Goal: Task Accomplishment & Management: Manage account settings

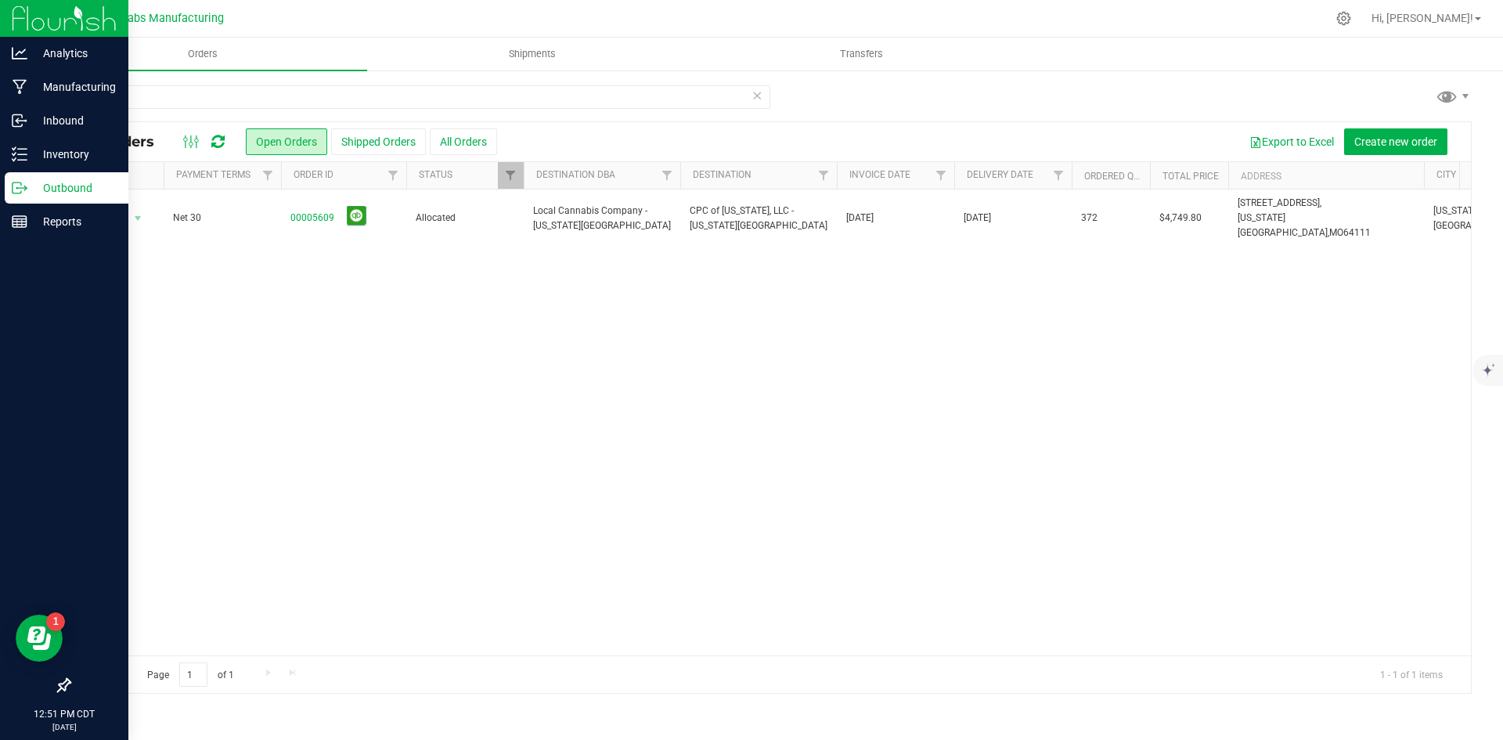
click at [24, 179] on div "Outbound" at bounding box center [67, 187] width 124 height 31
click at [75, 184] on p "Outbound" at bounding box center [74, 188] width 94 height 19
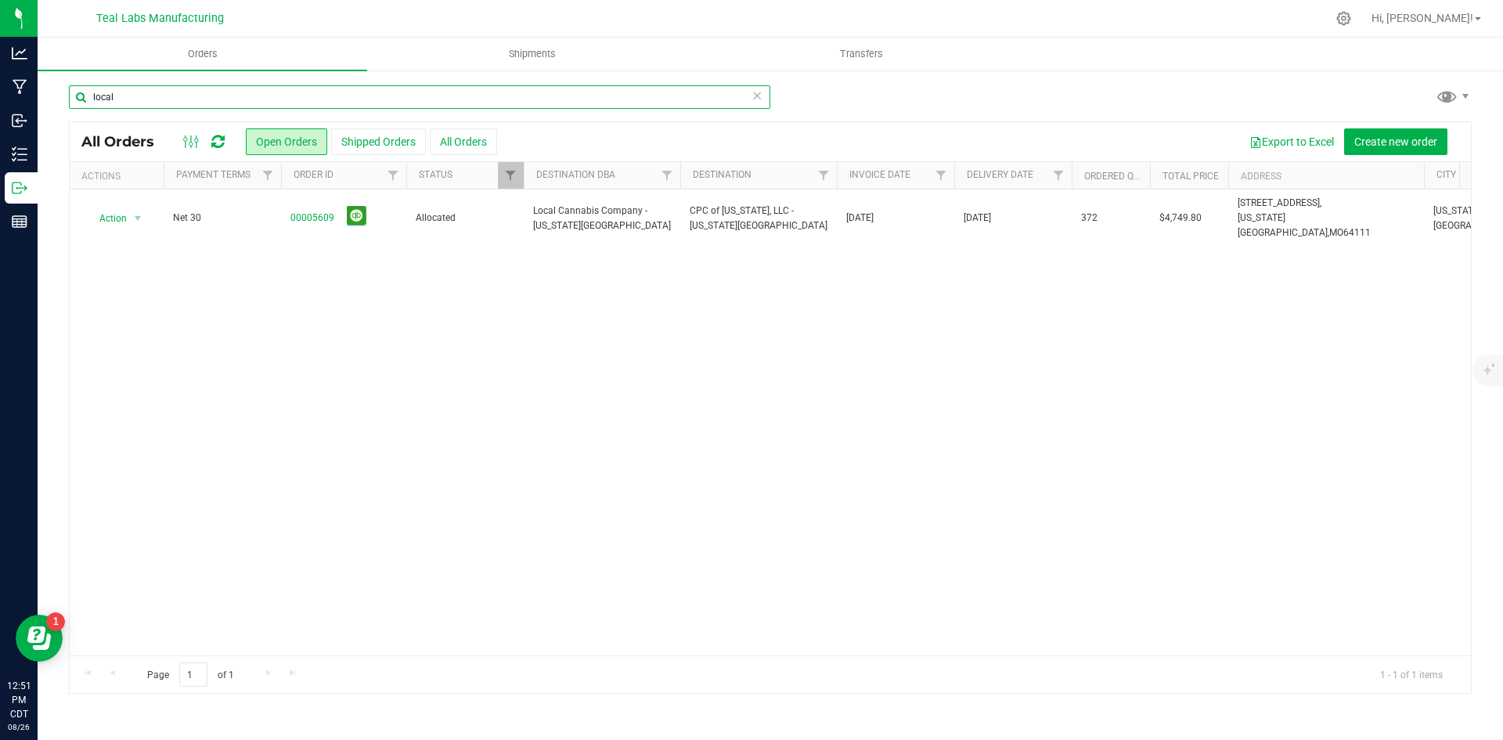
drag, startPoint x: 141, startPoint y: 96, endPoint x: 78, endPoint y: 96, distance: 62.6
click at [78, 96] on input "local" at bounding box center [420, 96] width 702 height 23
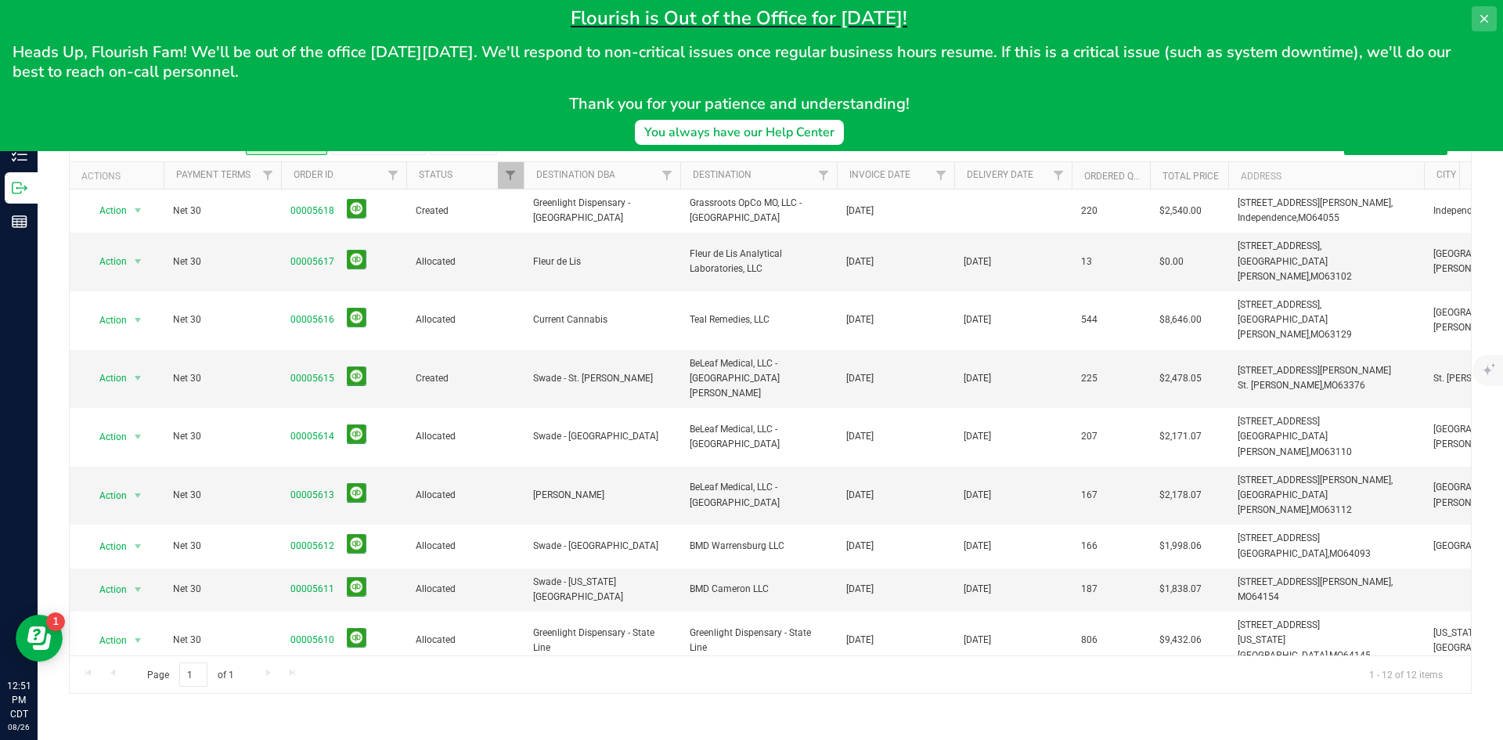
click at [1477, 18] on button at bounding box center [1484, 18] width 25 height 25
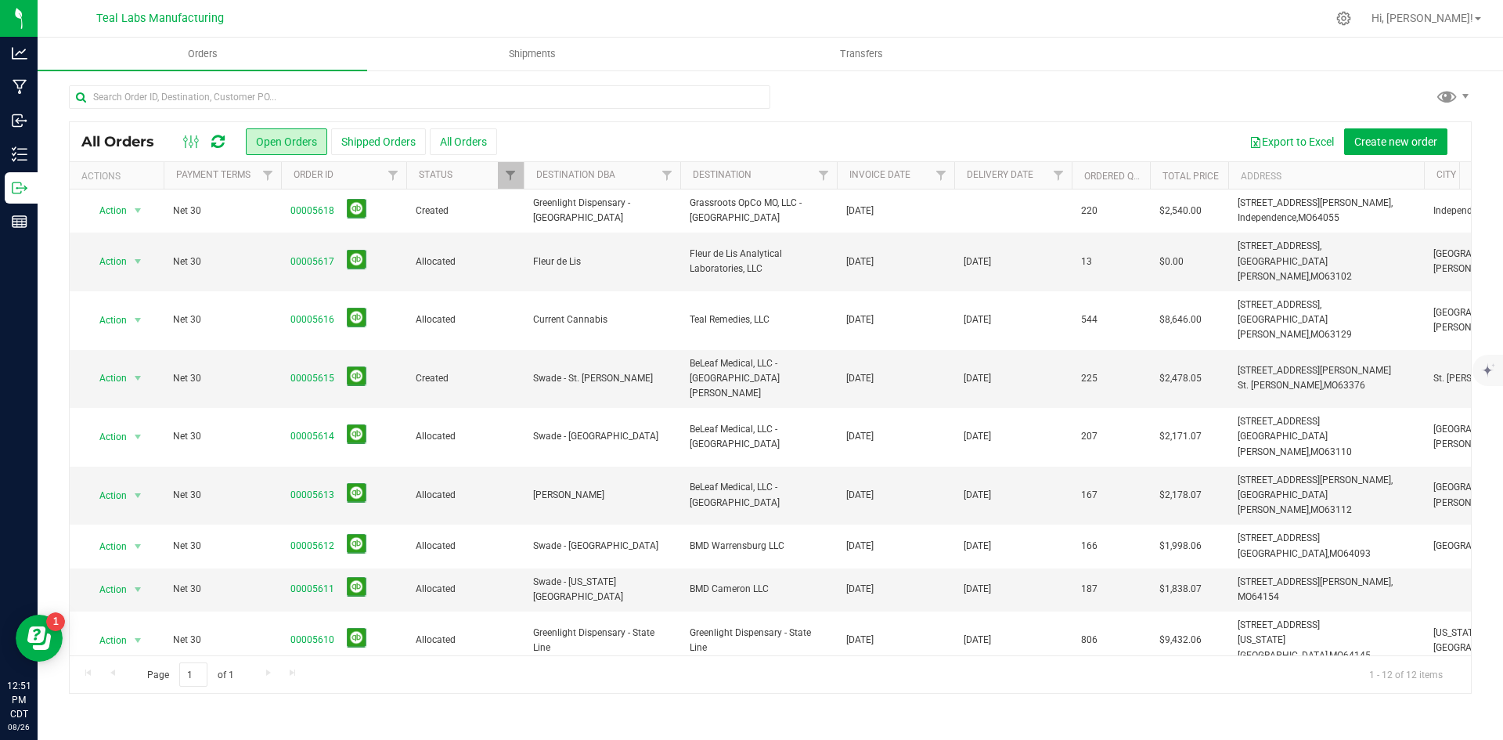
click at [649, 143] on div "Export to Excel Create new order" at bounding box center [978, 141] width 962 height 27
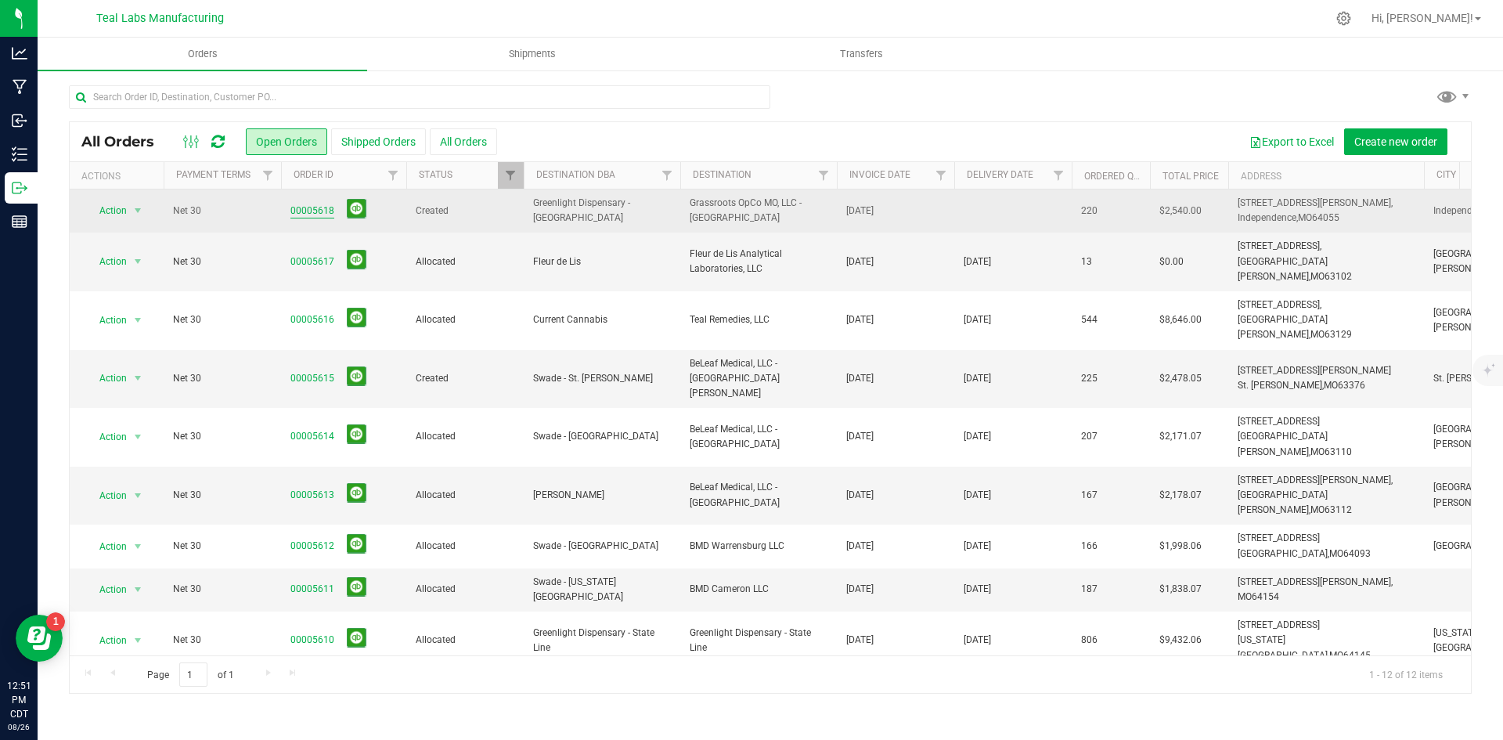
click at [319, 209] on link "00005618" at bounding box center [312, 211] width 44 height 15
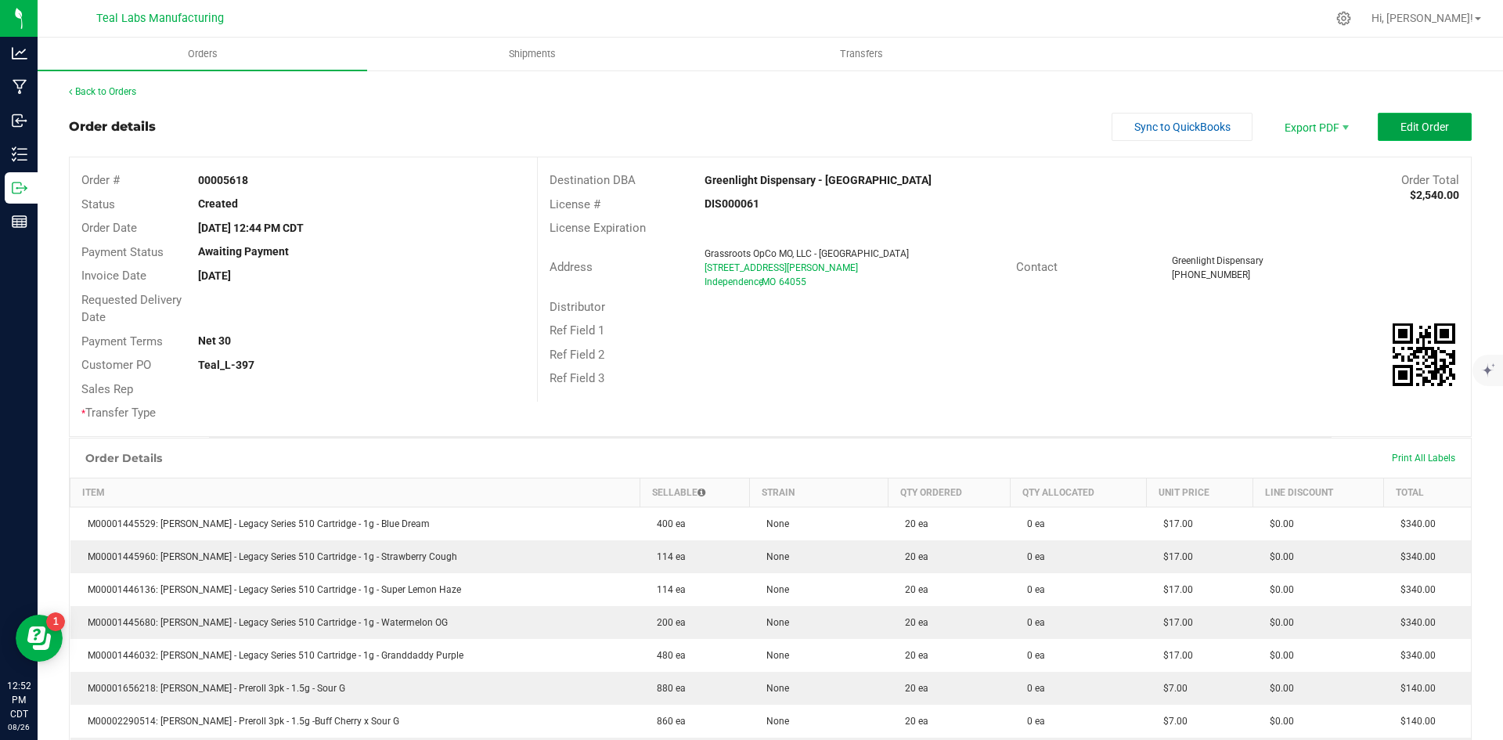
click at [1408, 131] on span "Edit Order" at bounding box center [1425, 127] width 49 height 13
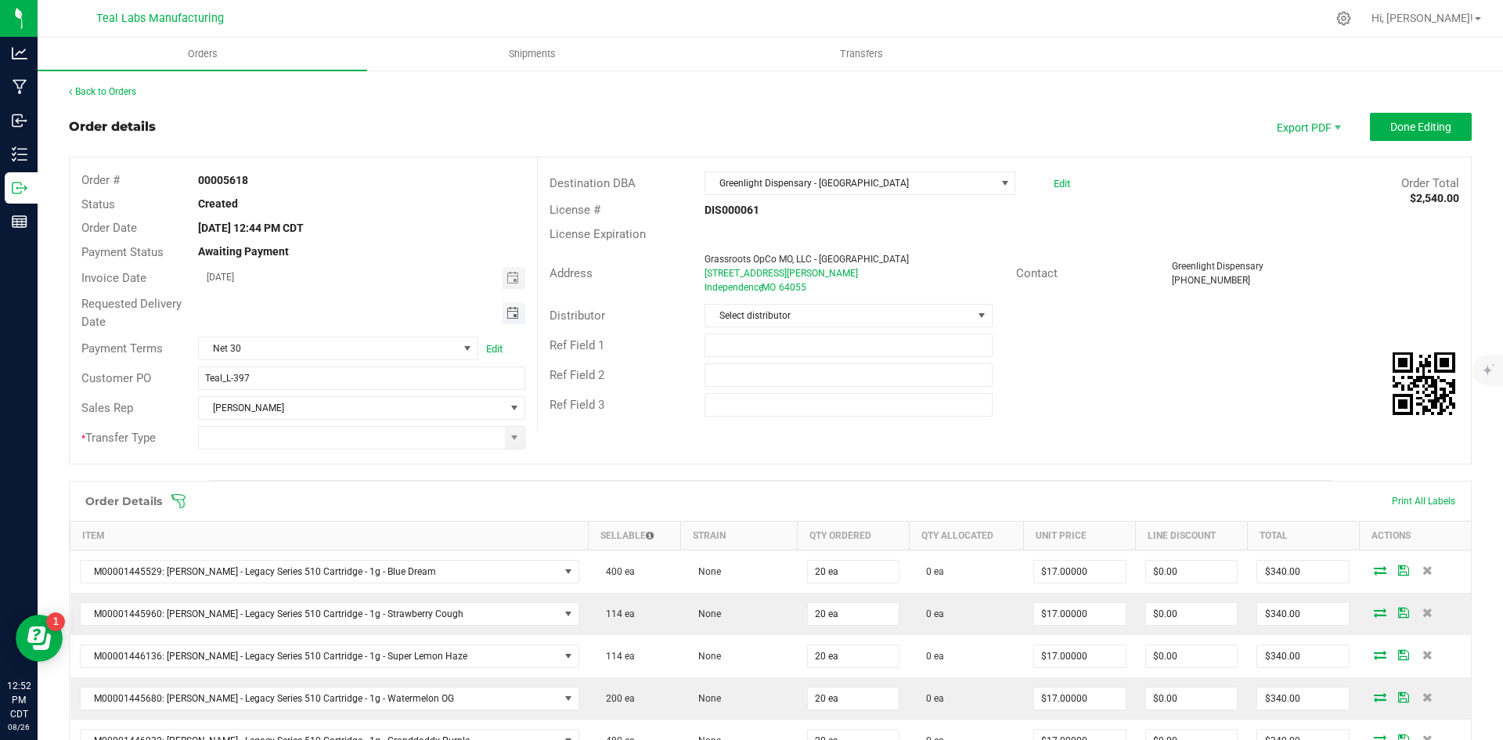
click at [512, 310] on span "Toggle calendar" at bounding box center [513, 313] width 13 height 13
click at [373, 500] on span "29" at bounding box center [383, 492] width 23 height 24
type input "[DATE]"
click at [515, 439] on span at bounding box center [514, 437] width 13 height 13
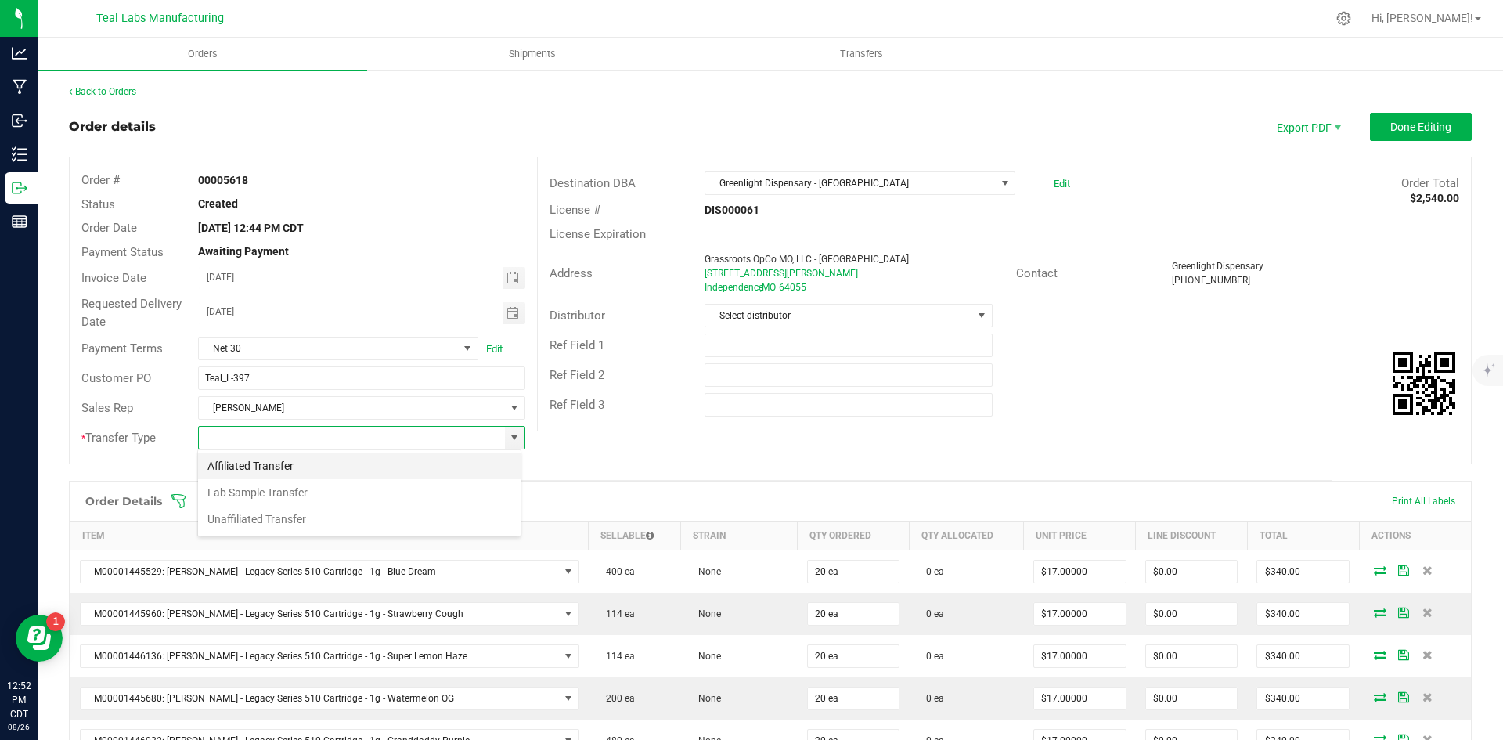
scroll to position [23, 323]
click at [384, 521] on li "Unaffiliated Transfer" at bounding box center [359, 519] width 323 height 27
type input "Unaffiliated Transfer"
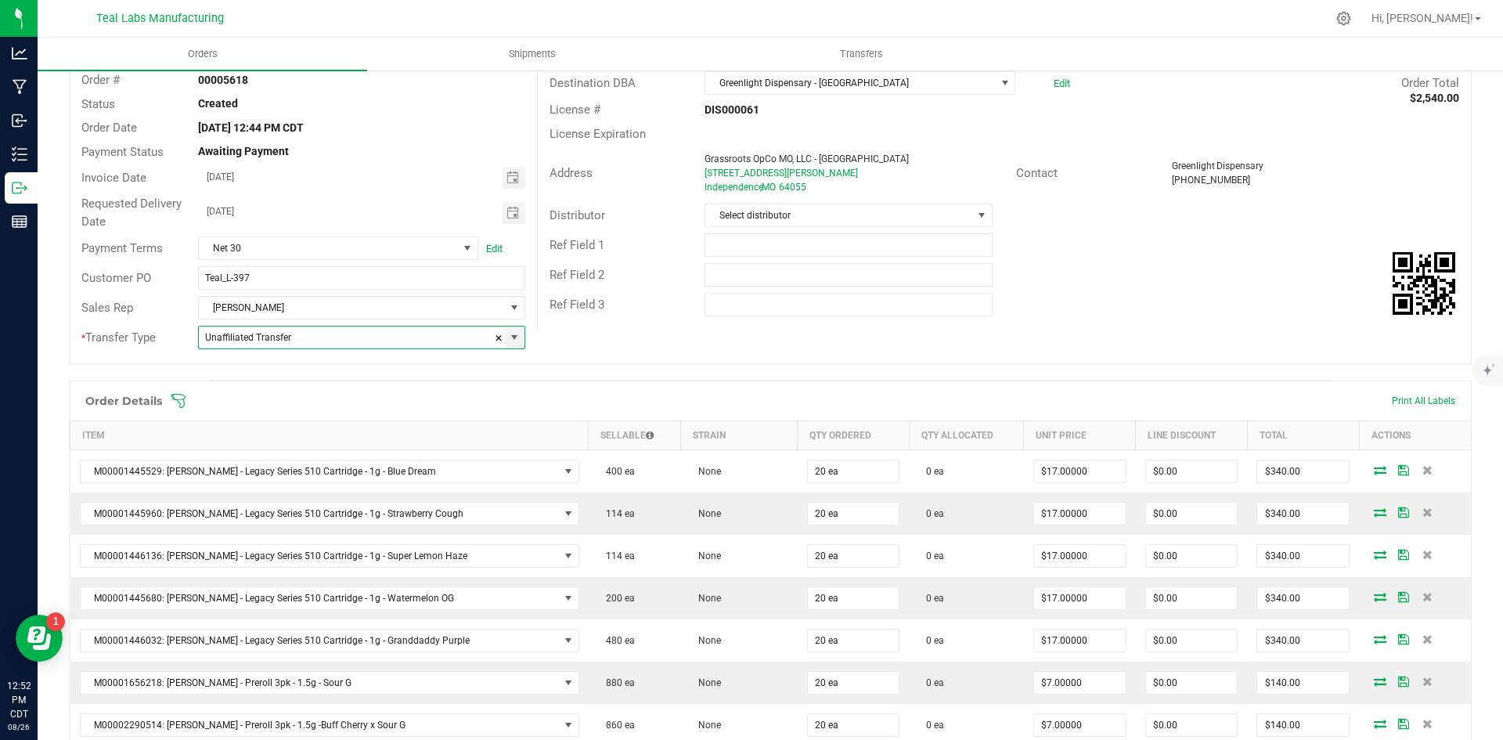
scroll to position [0, 0]
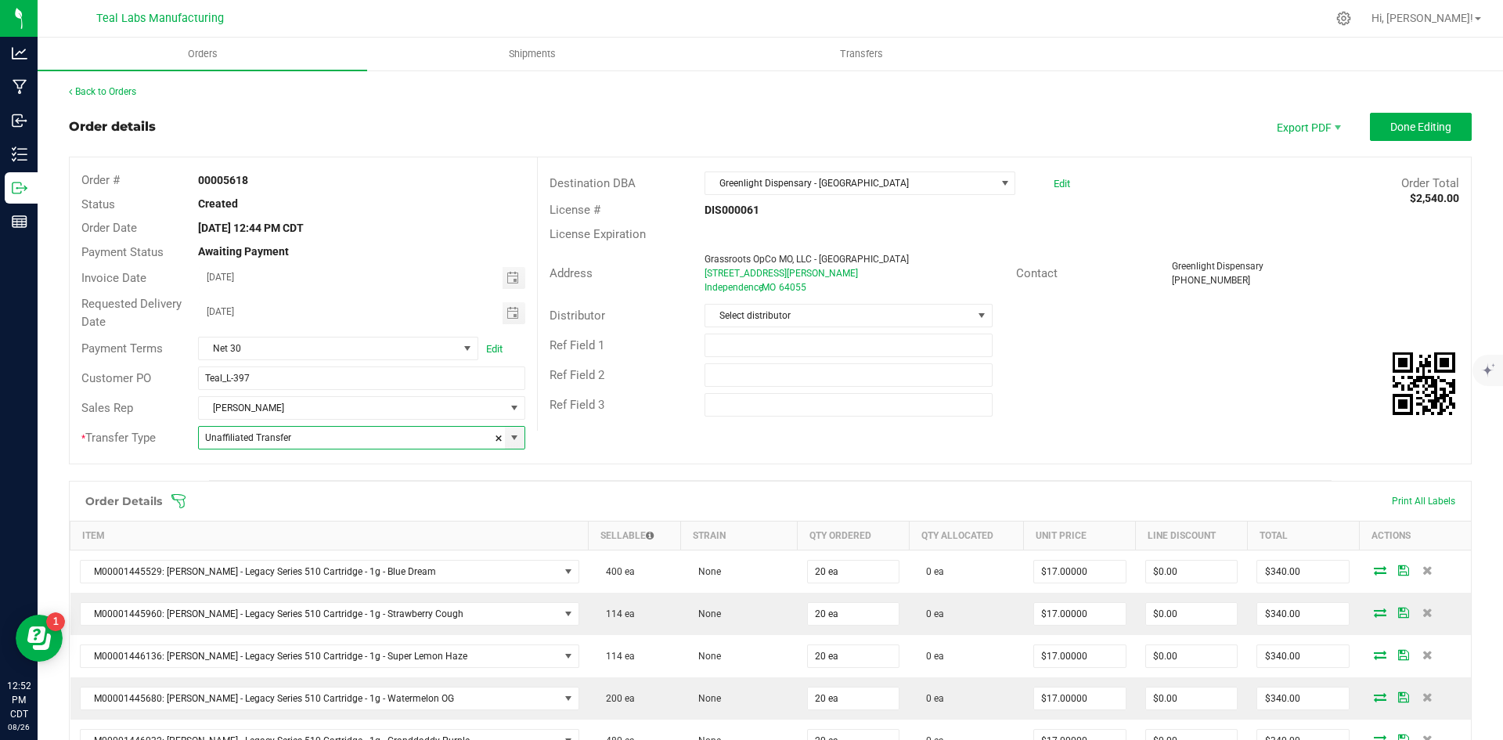
click at [640, 117] on div "Order details Export PDF Done Editing" at bounding box center [770, 127] width 1403 height 28
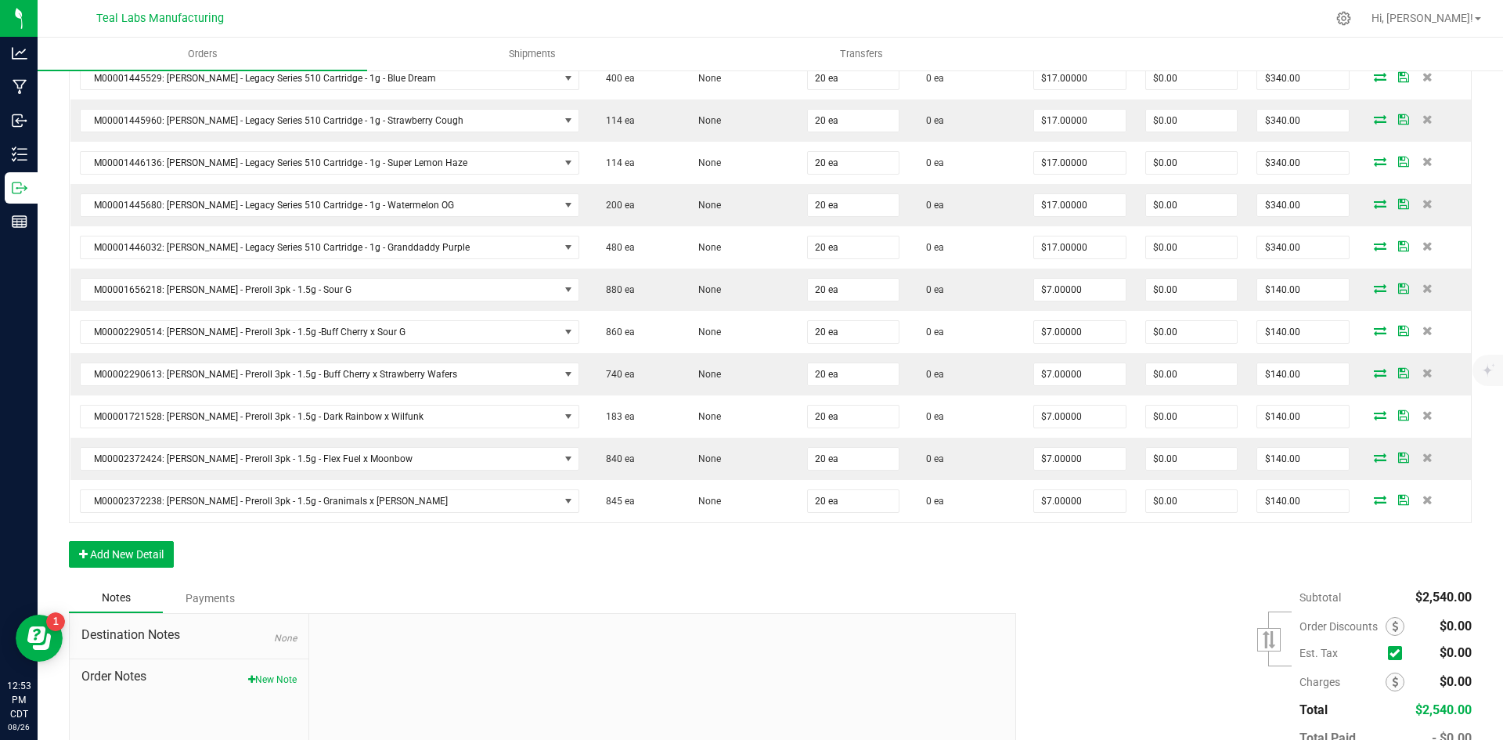
scroll to position [593, 0]
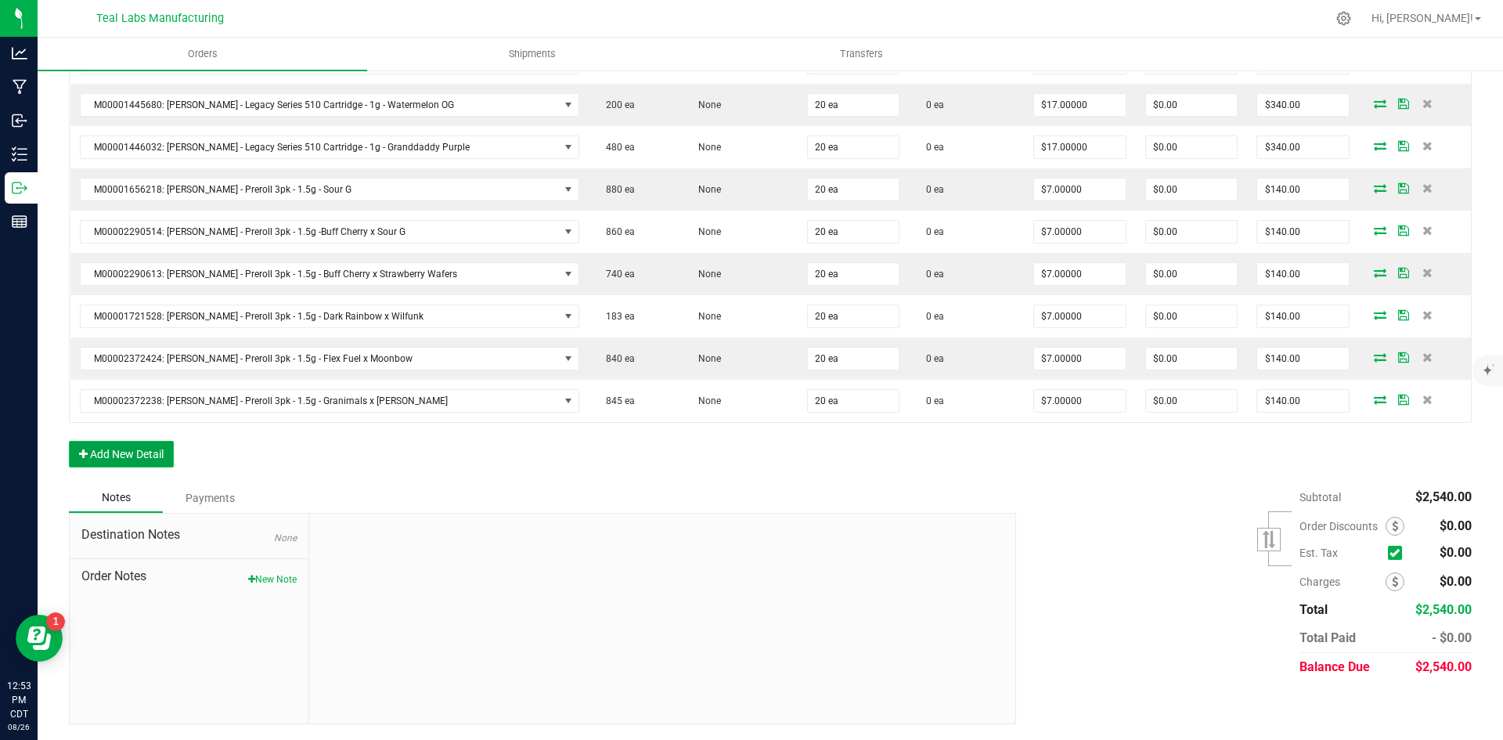
click at [97, 443] on button "Add New Detail" at bounding box center [121, 454] width 105 height 27
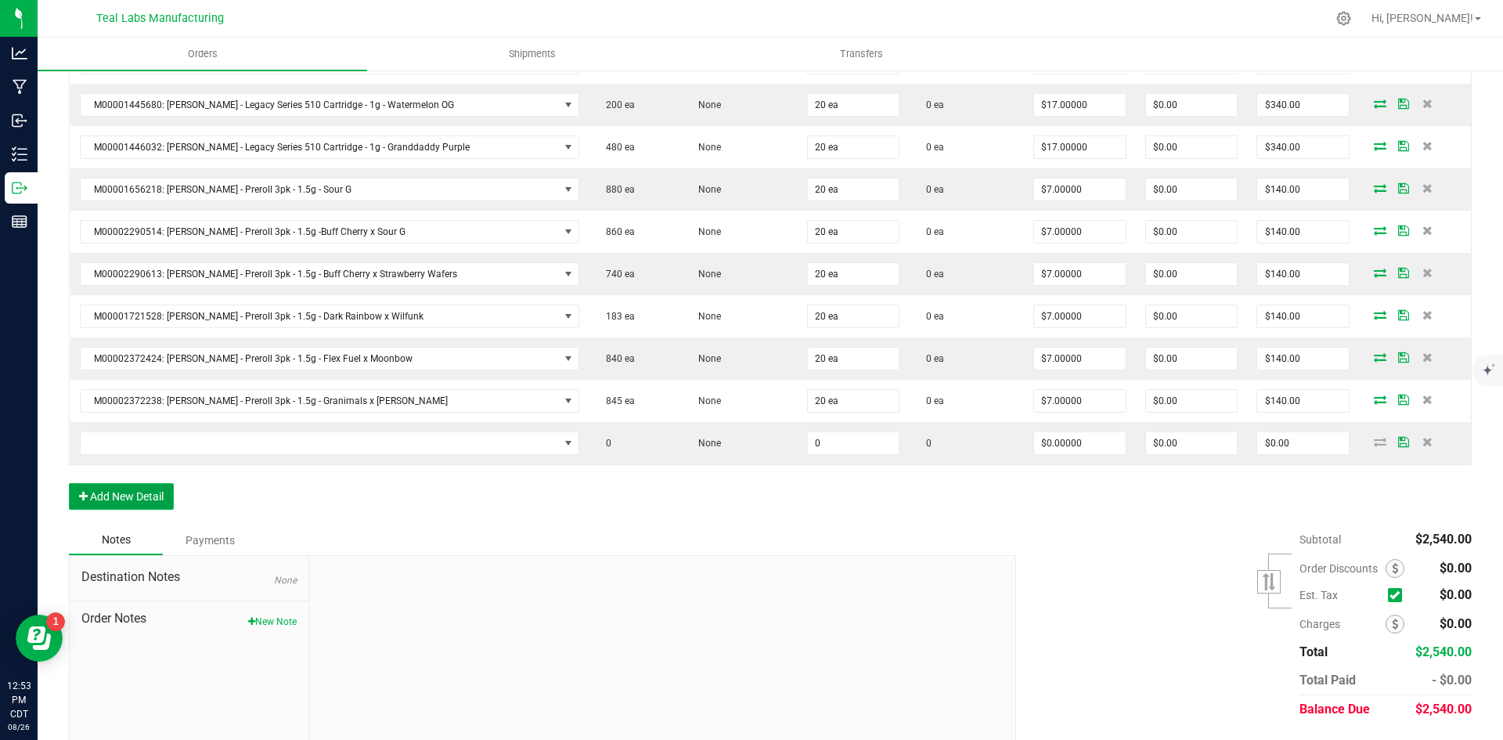
click at [114, 489] on button "Add New Detail" at bounding box center [121, 496] width 105 height 27
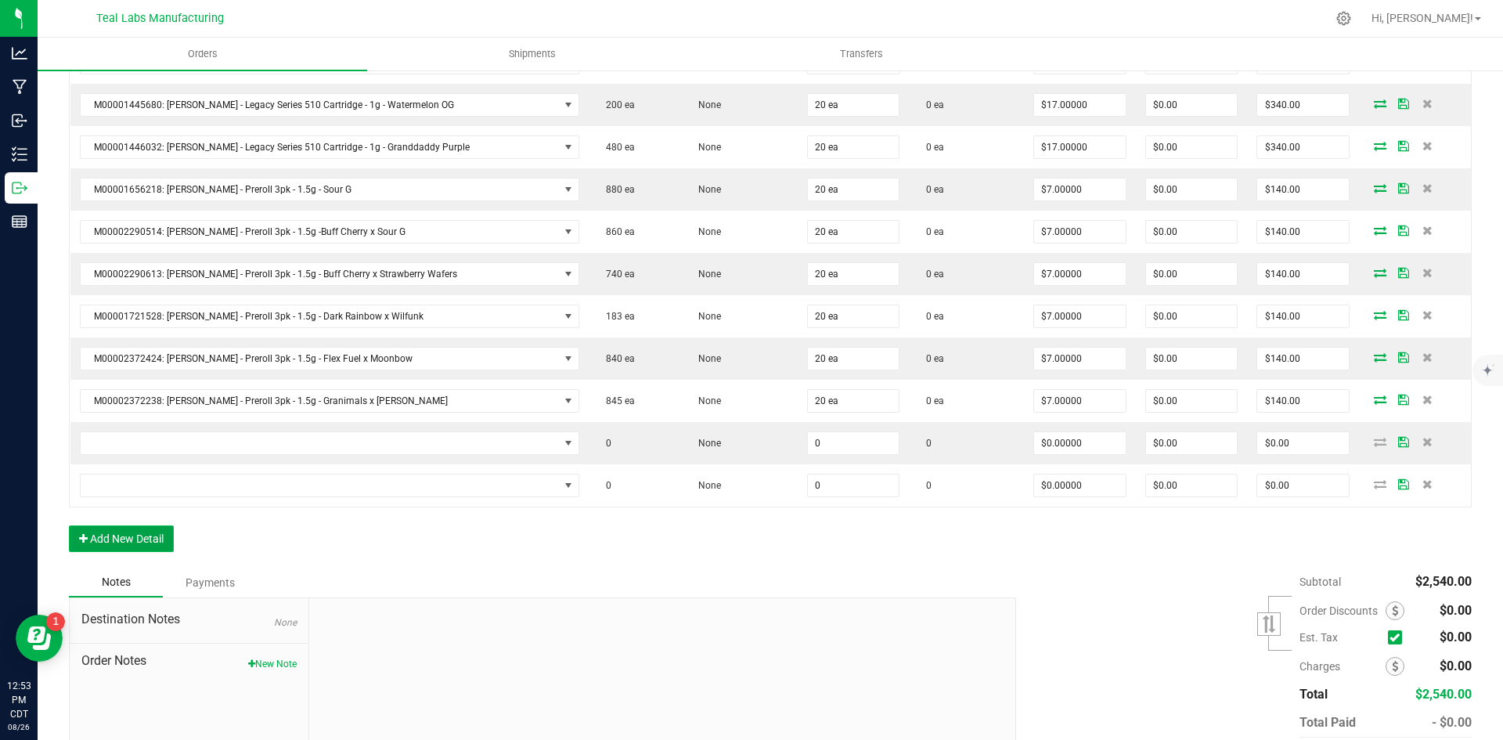
click at [135, 540] on button "Add New Detail" at bounding box center [121, 538] width 105 height 27
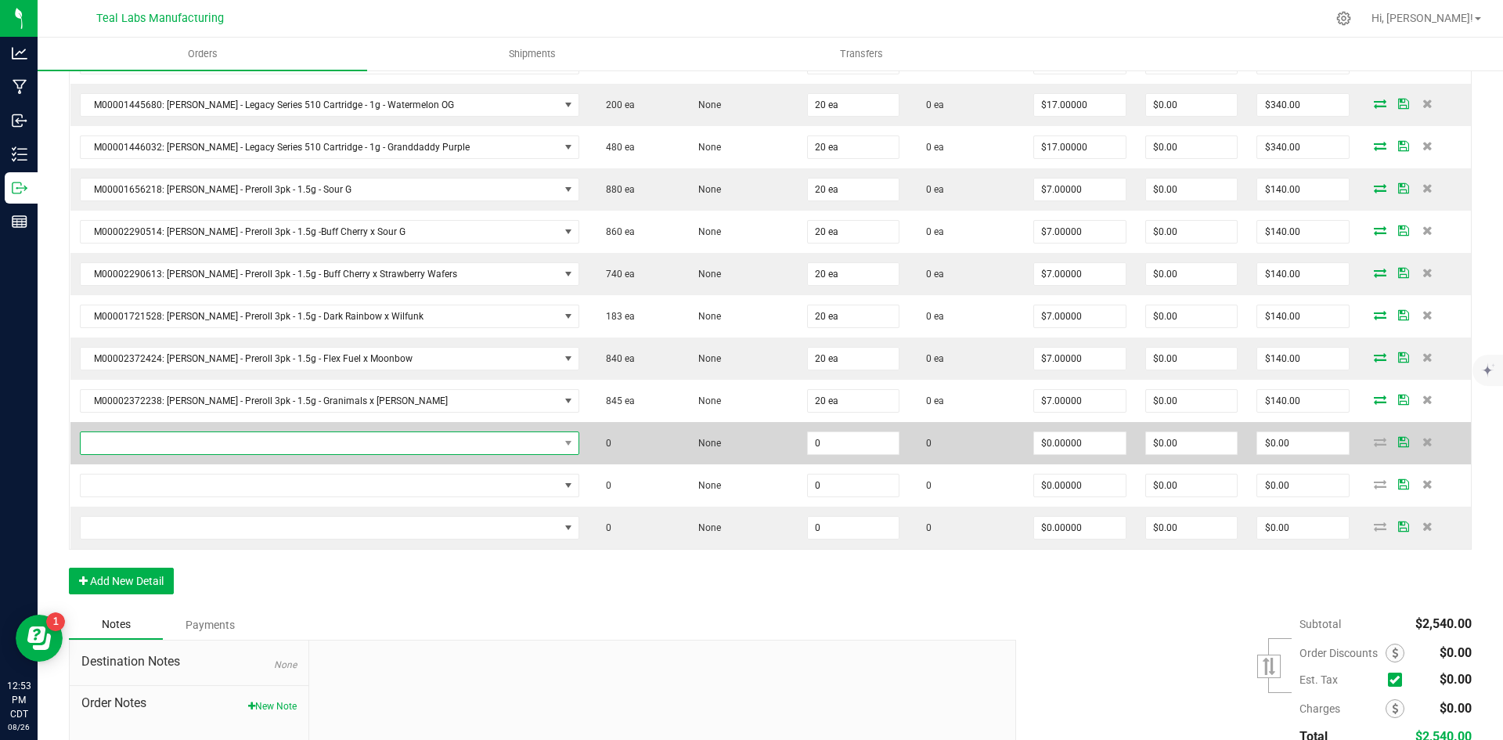
click at [121, 447] on span "NO DATA FOUND" at bounding box center [320, 443] width 478 height 22
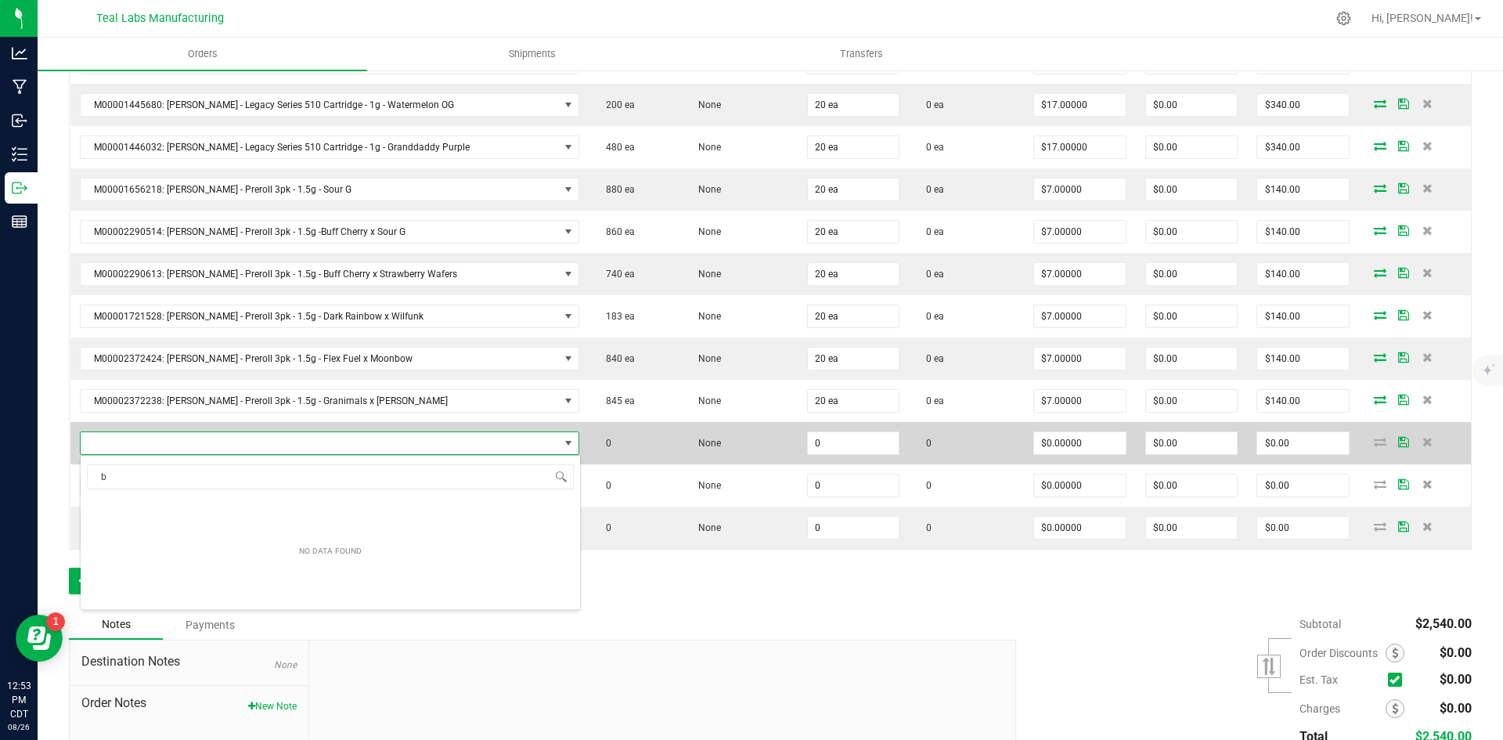
scroll to position [23, 452]
type input "blue dream"
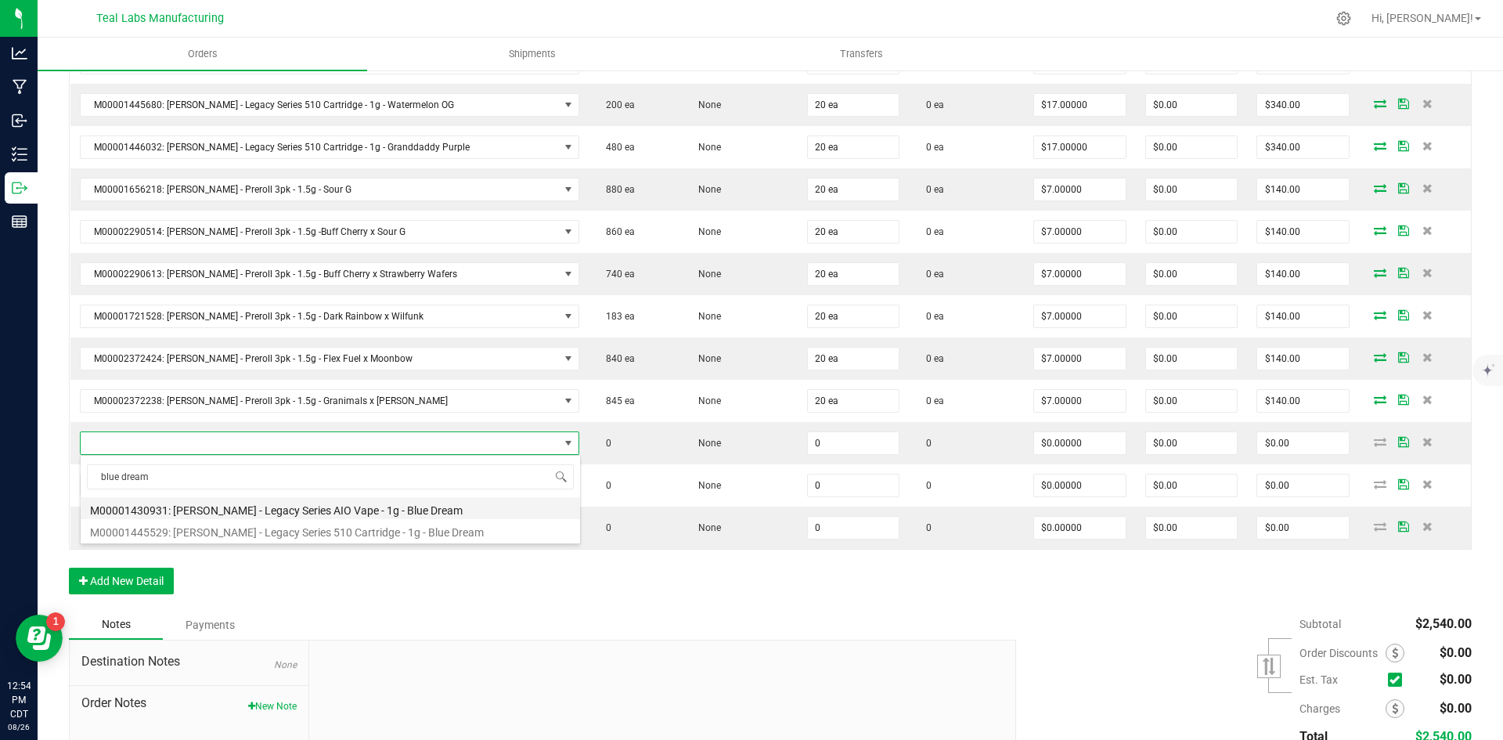
click at [267, 509] on li "M00001430931: [PERSON_NAME] - Legacy Series AIO Vape - 1g - Blue Dream" at bounding box center [331, 508] width 500 height 22
type input "0 ea"
type input "$25.00000"
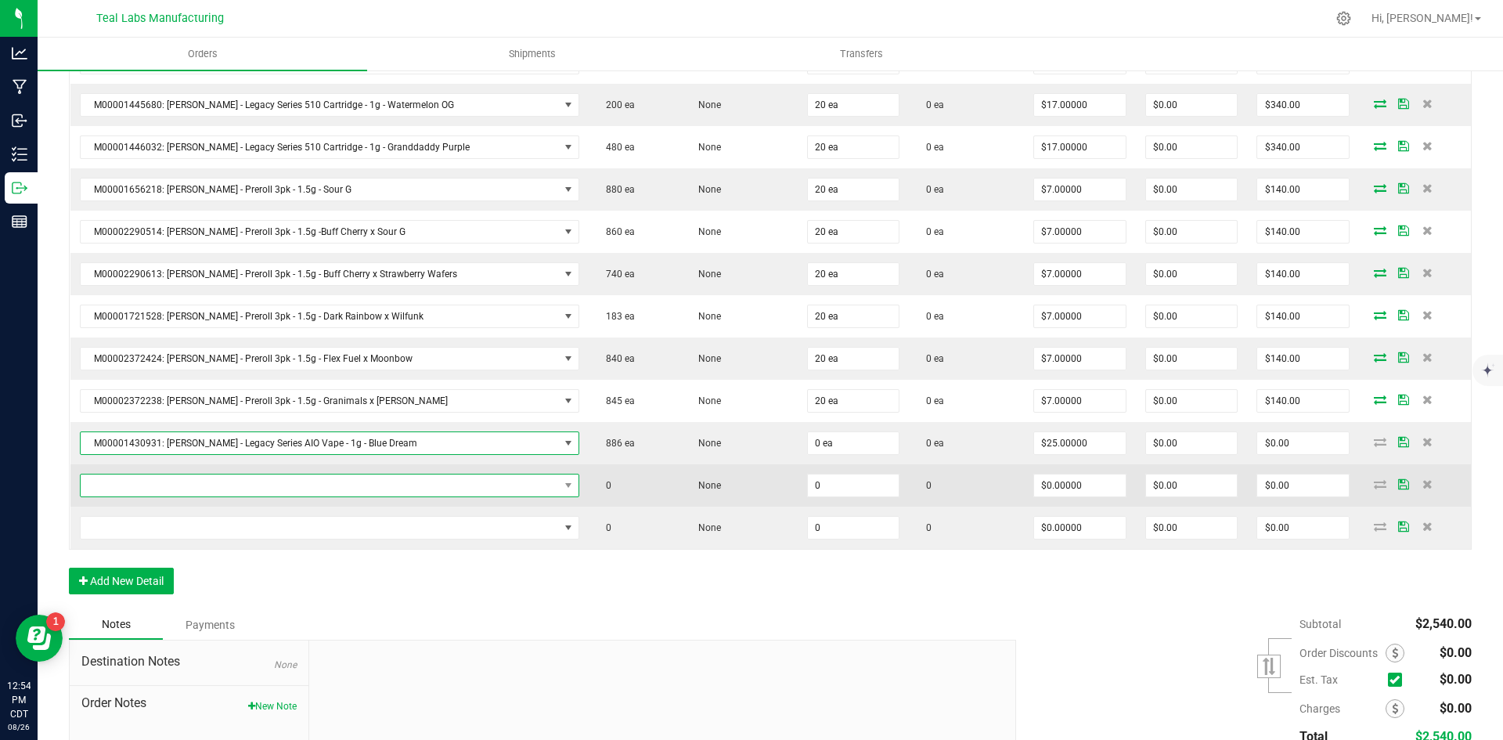
click at [189, 481] on span "NO DATA FOUND" at bounding box center [320, 485] width 478 height 22
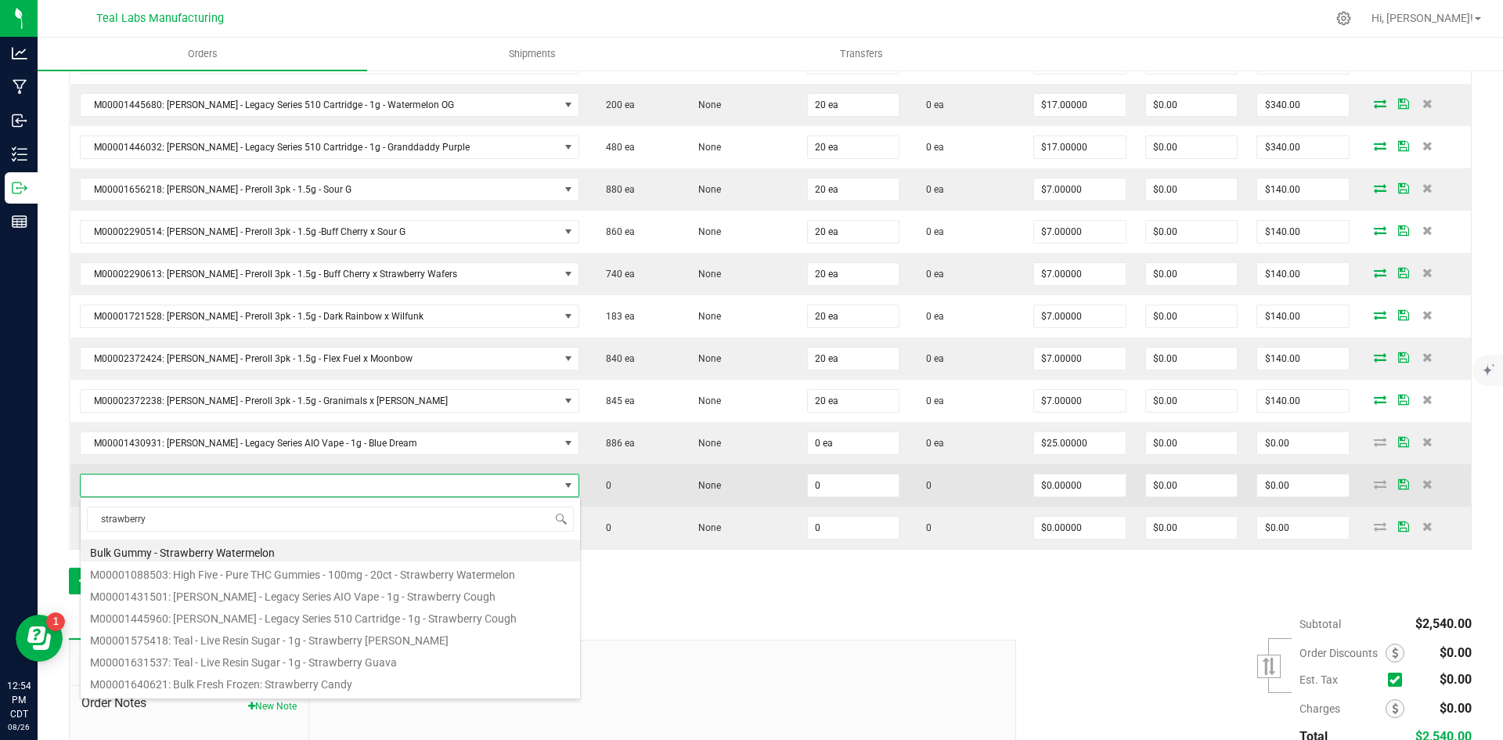
type input "strawberry c"
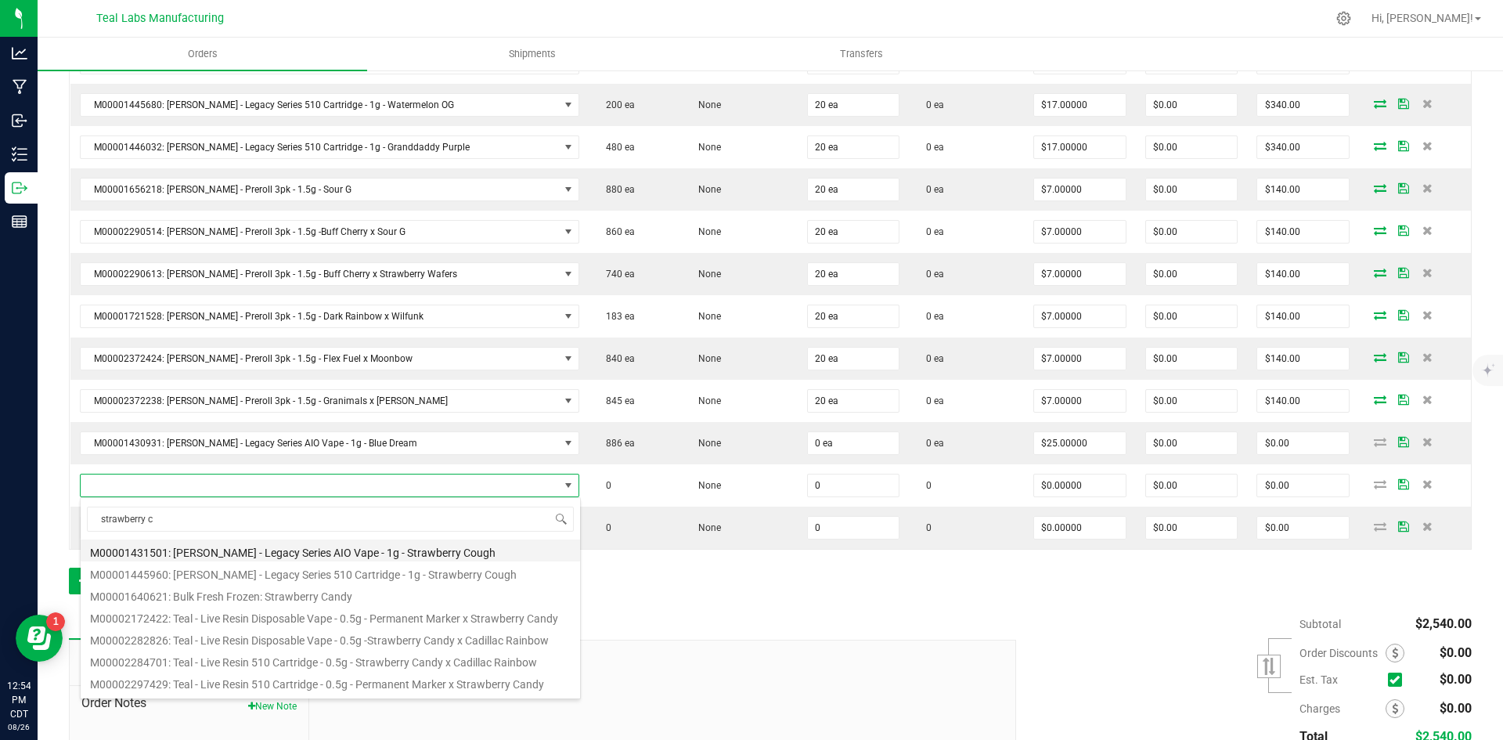
click at [356, 552] on li "M00001431501: [PERSON_NAME] - Legacy Series AIO Vape - 1g - Strawberry Cough" at bounding box center [331, 550] width 500 height 22
type input "0 ea"
type input "$25.00000"
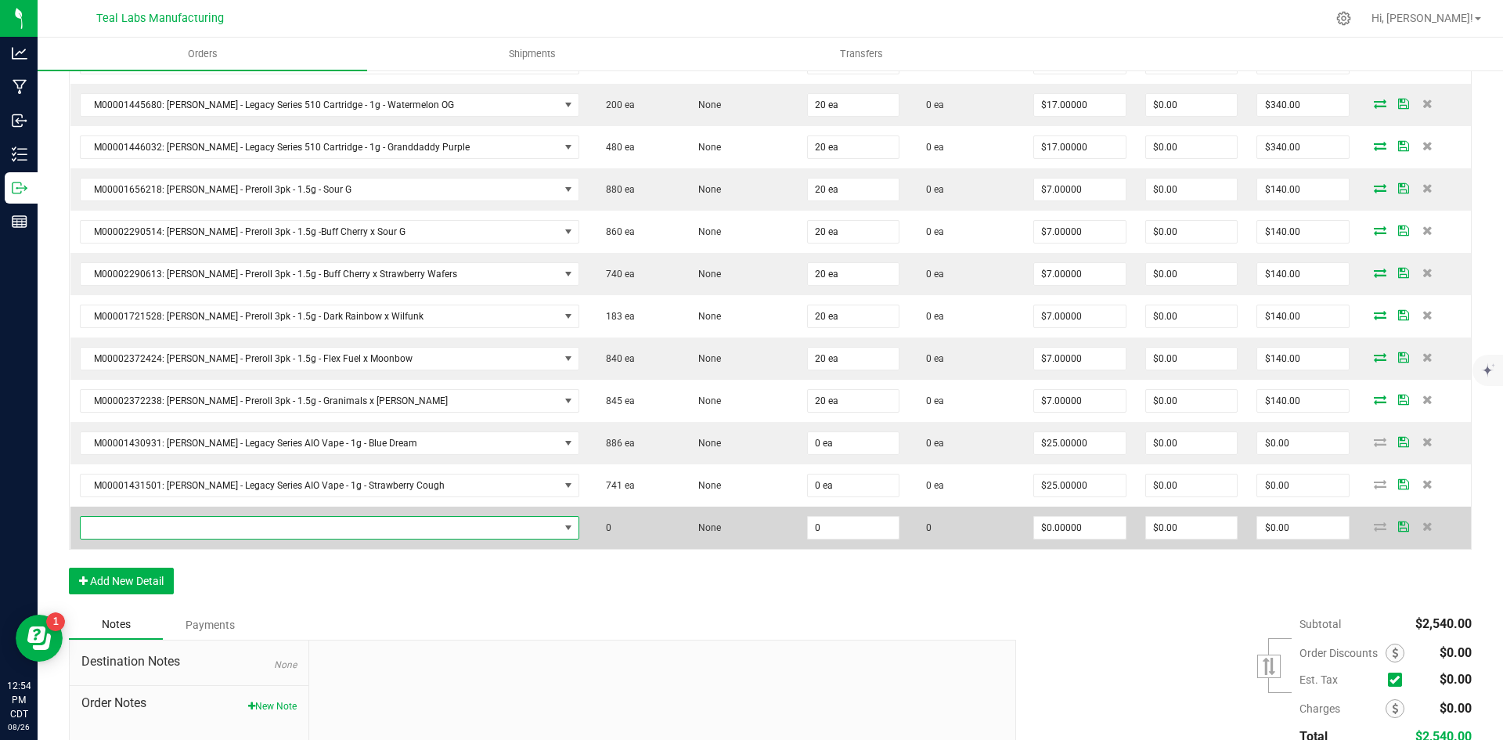
click at [242, 524] on span "NO DATA FOUND" at bounding box center [320, 528] width 478 height 22
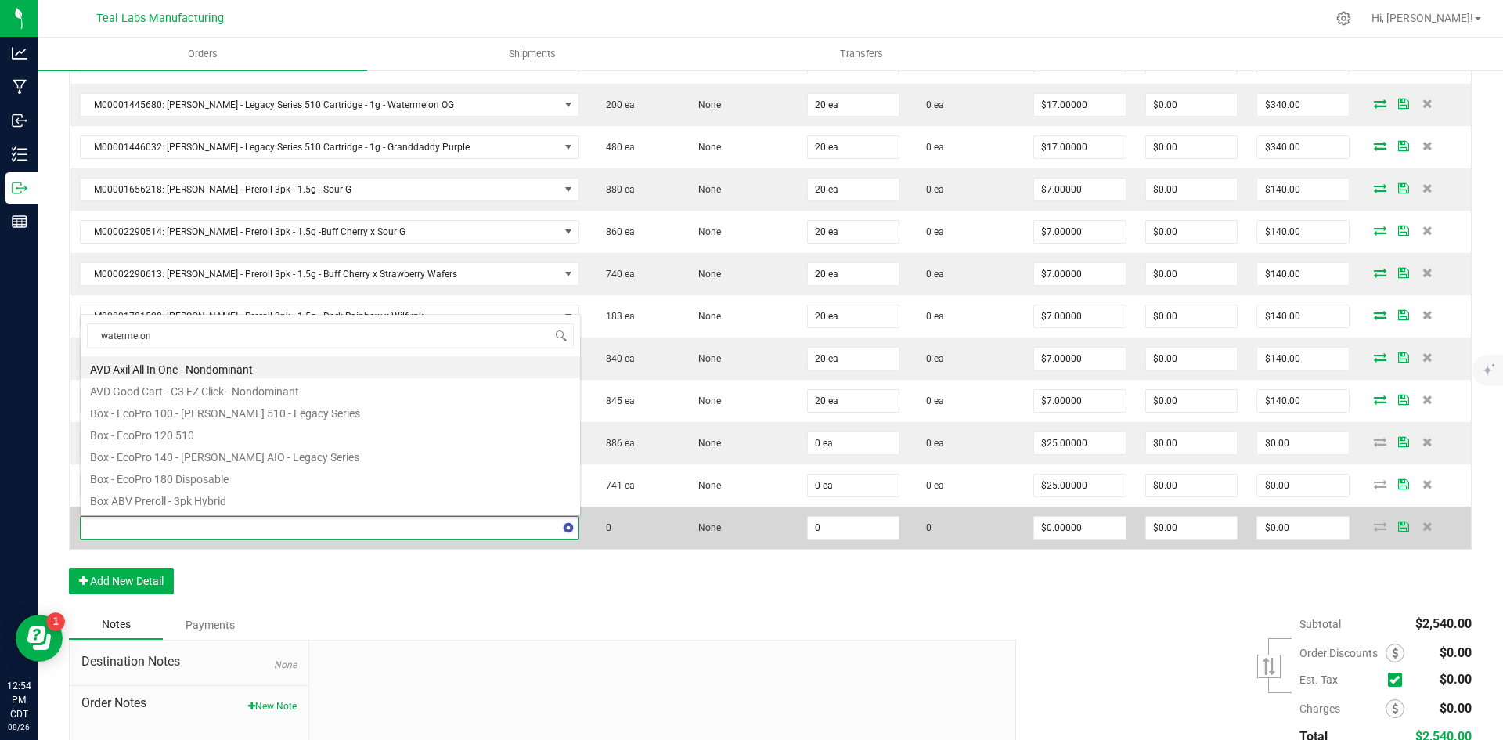
type input "watermelon o"
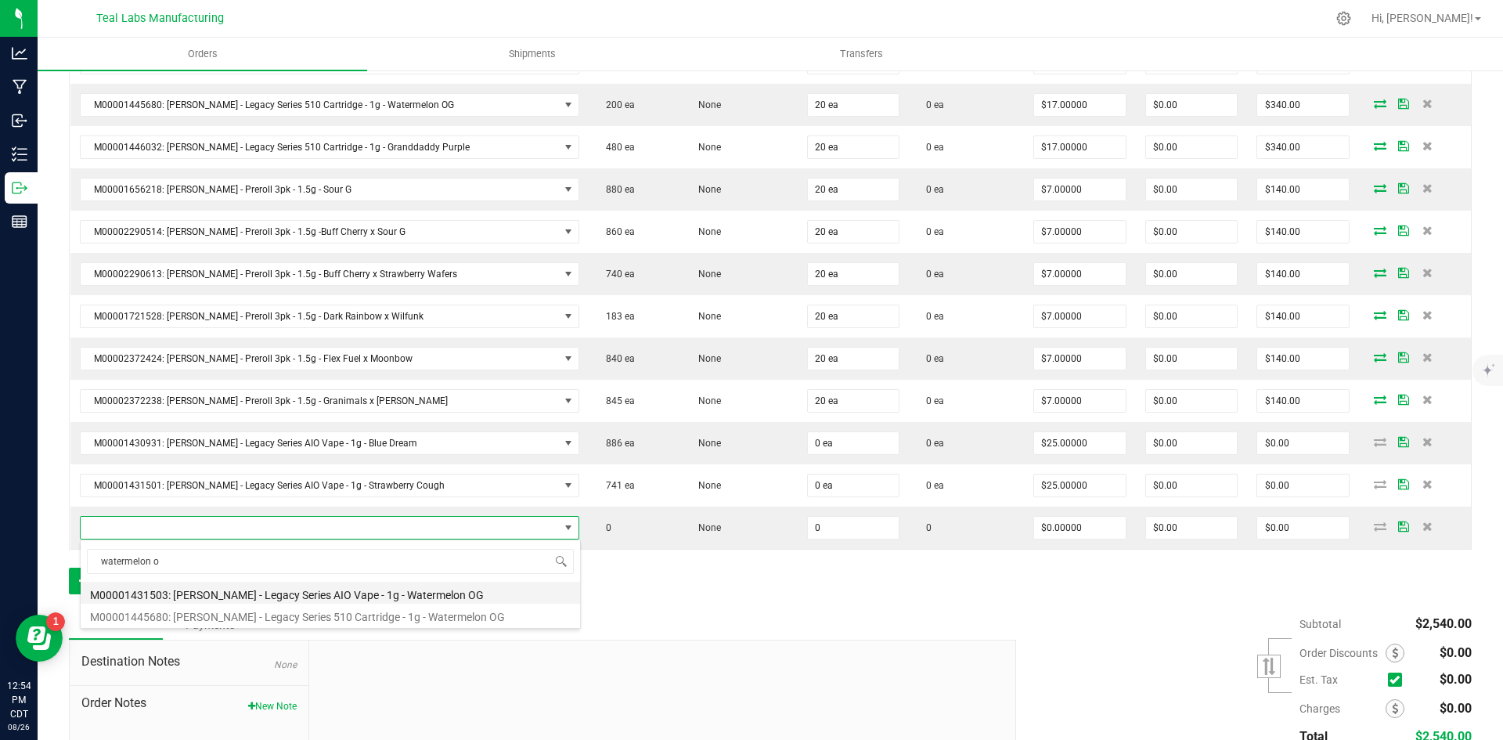
click at [395, 590] on li "M00001431503: [PERSON_NAME] - Legacy Series AIO Vape - 1g - Watermelon OG" at bounding box center [331, 593] width 500 height 22
type input "0 ea"
type input "$25.00000"
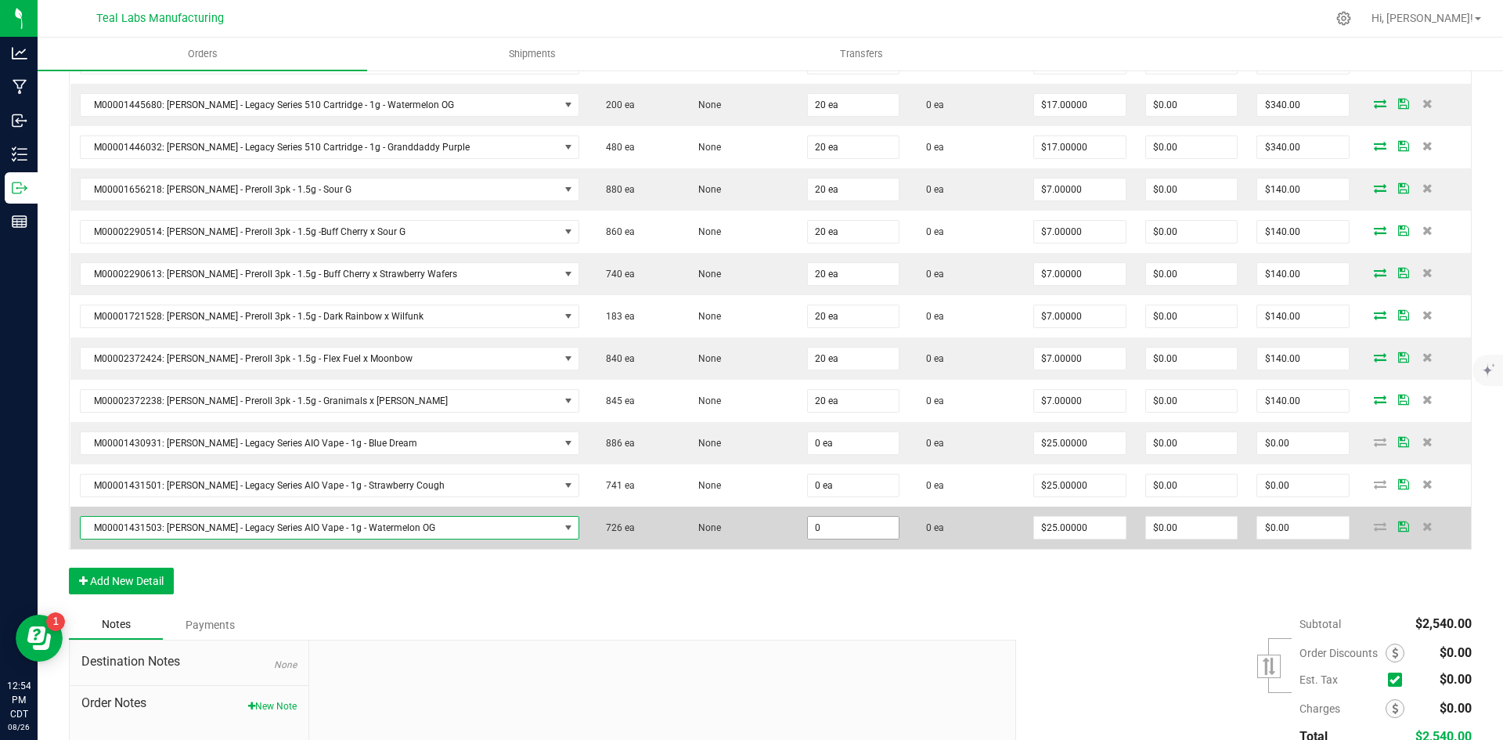
click at [825, 532] on input "0" at bounding box center [854, 528] width 92 height 22
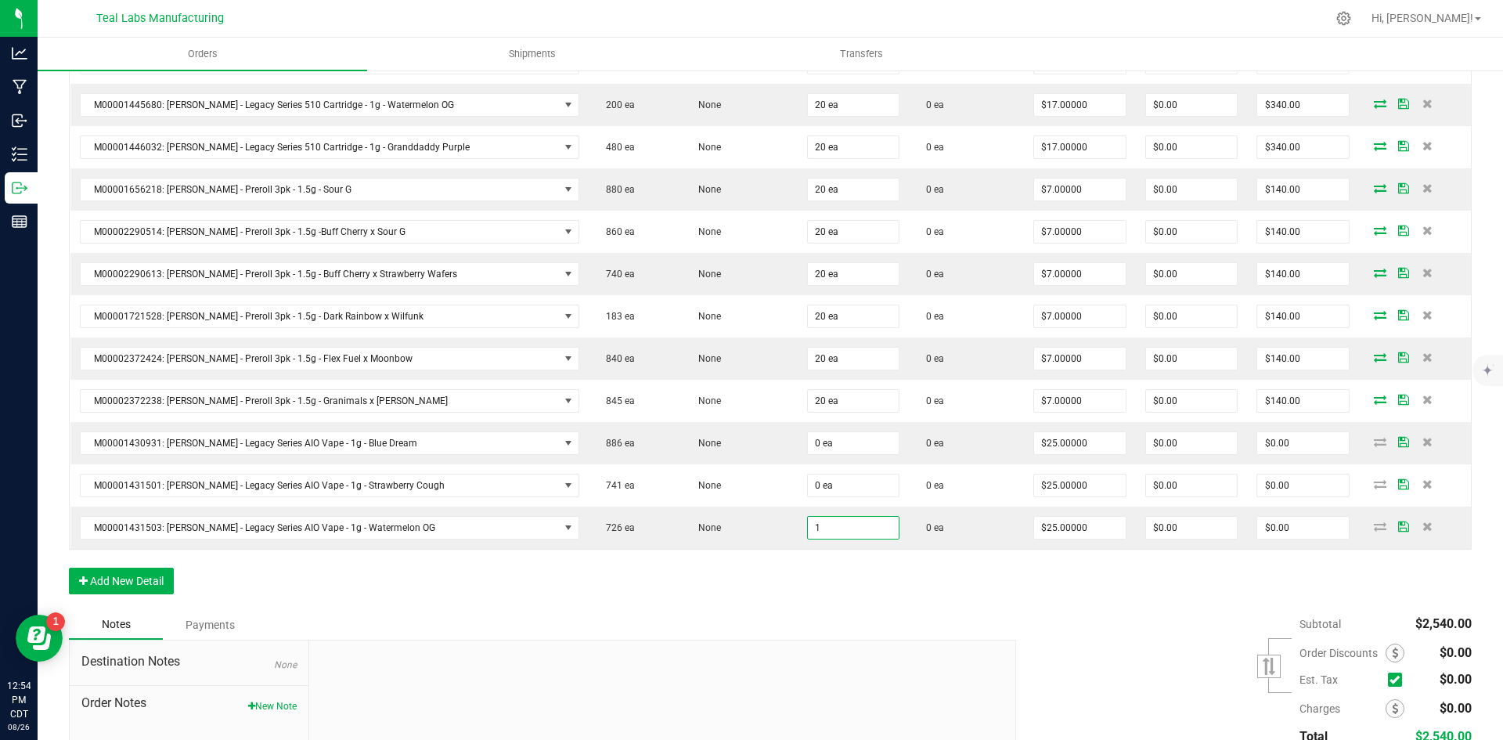
type input "1 ea"
type input "$25.00"
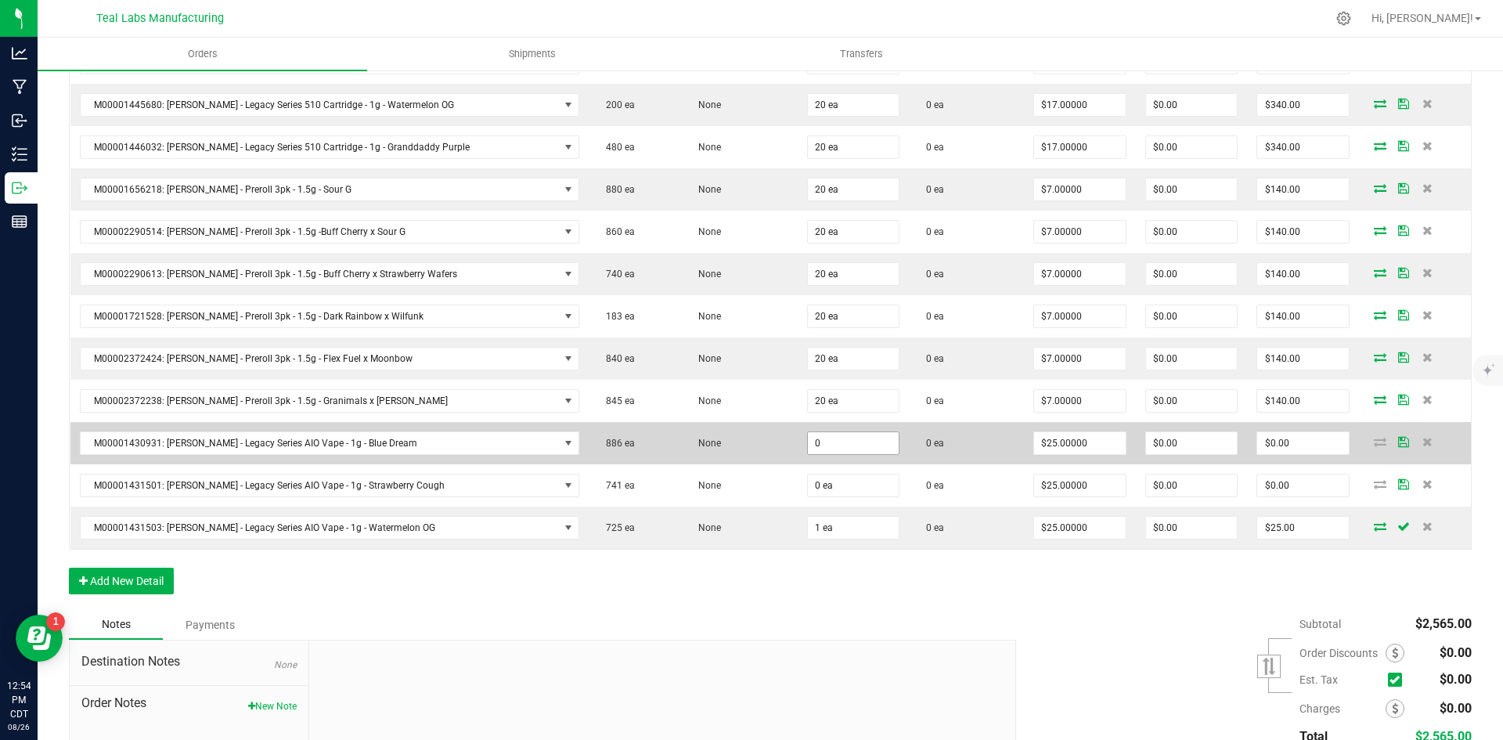
click at [833, 438] on input "0" at bounding box center [854, 443] width 92 height 22
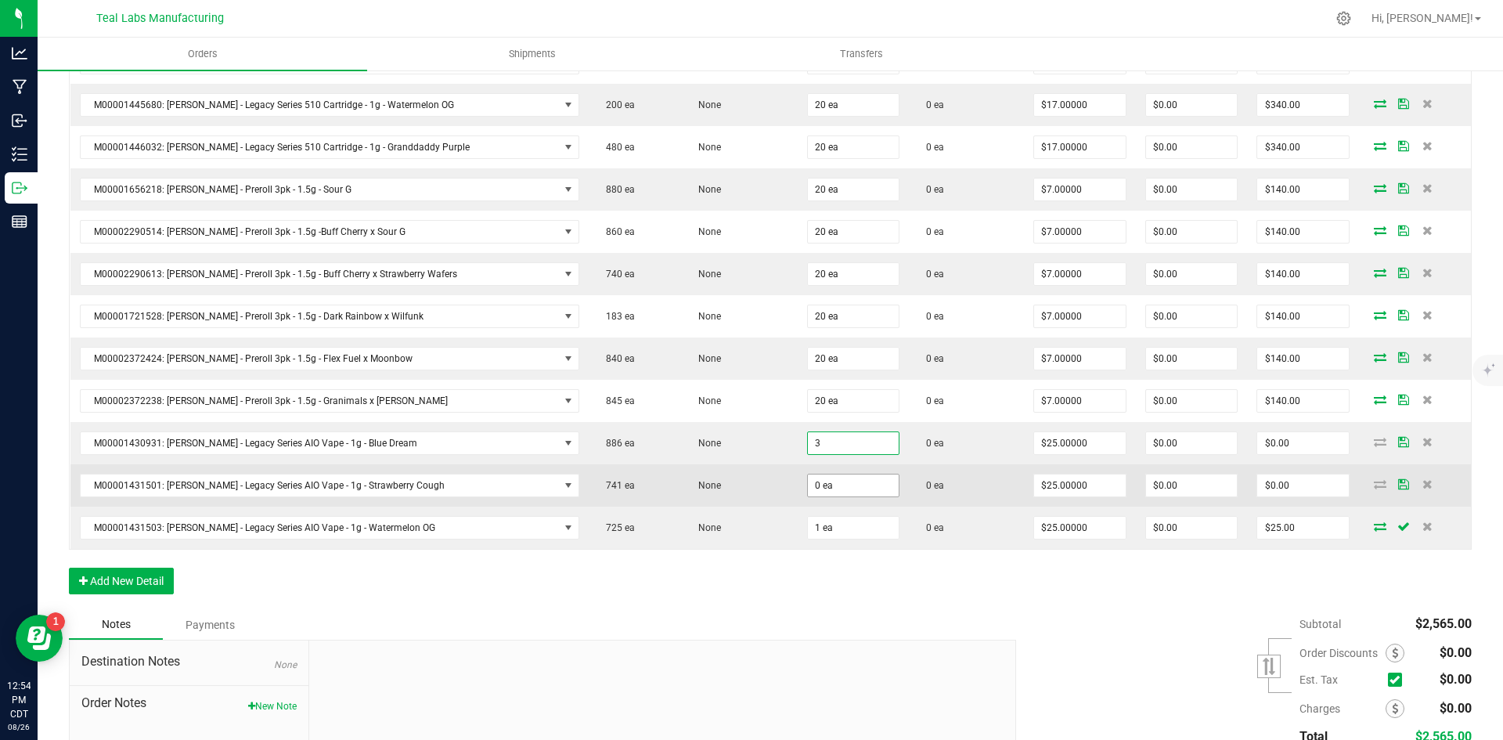
type input "3 ea"
type input "$75.00"
click at [816, 483] on input "0" at bounding box center [854, 485] width 92 height 22
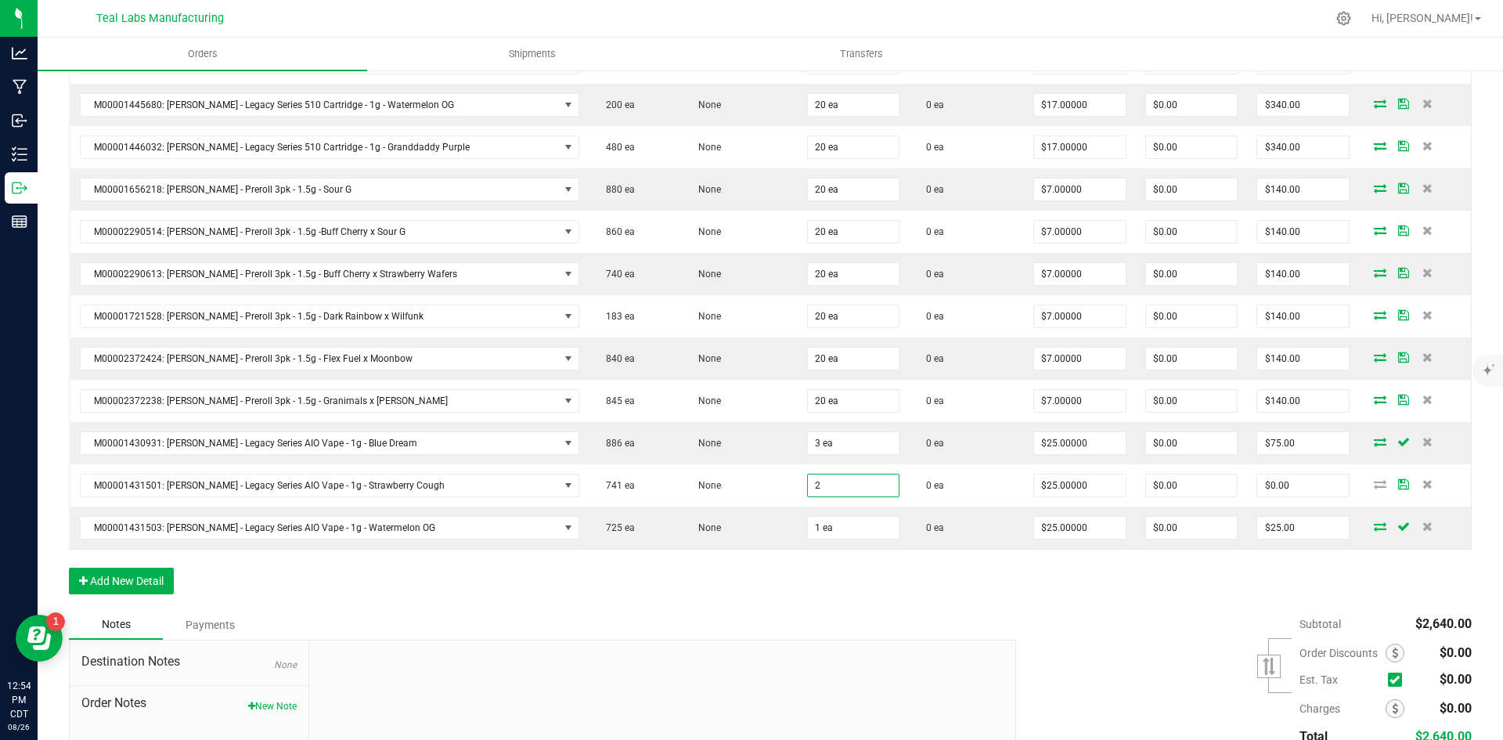
type input "2 ea"
type input "$50.00"
click at [820, 604] on div "Order Details Print All Labels Item Sellable Strain Qty Ordered Qty Allocated U…" at bounding box center [770, 248] width 1403 height 723
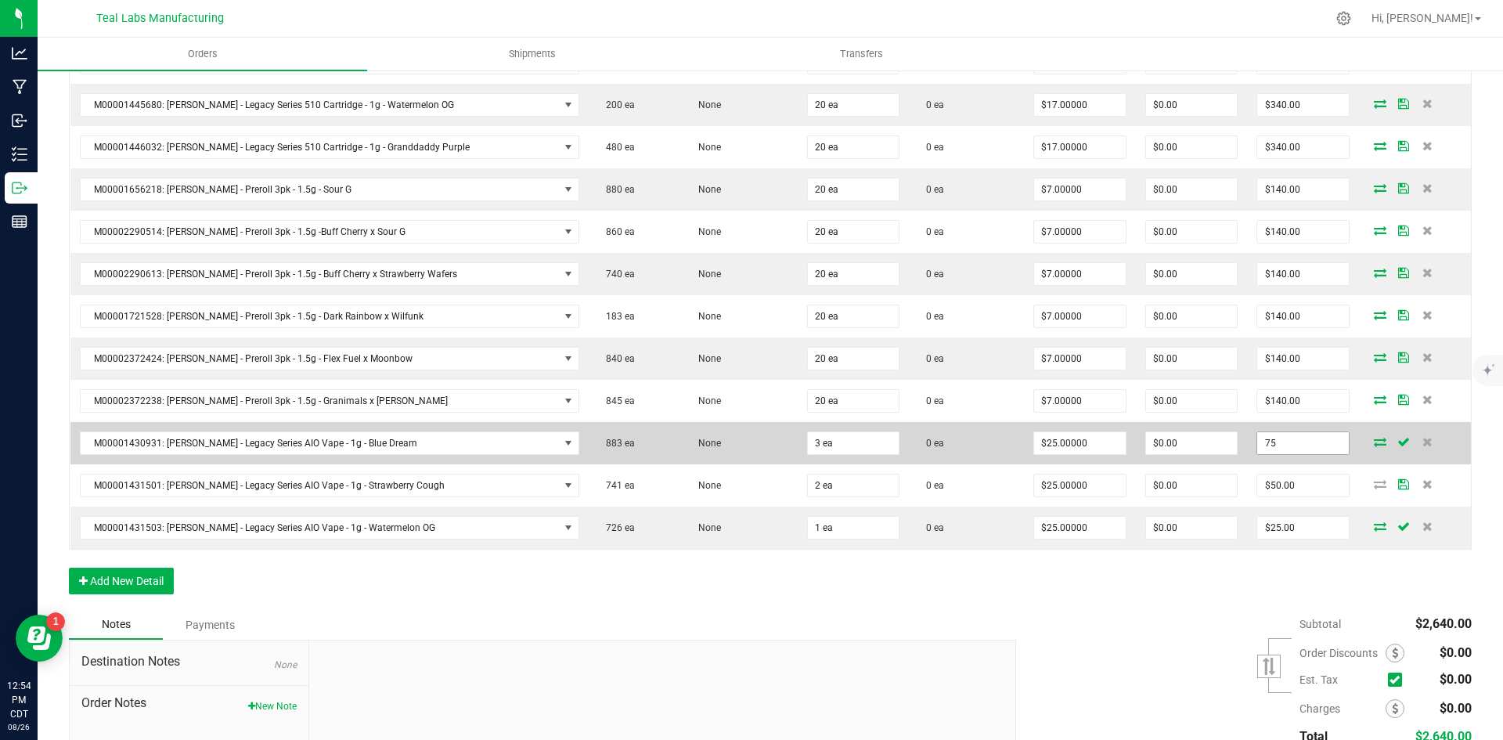
click at [1290, 444] on input "75" at bounding box center [1303, 443] width 92 height 22
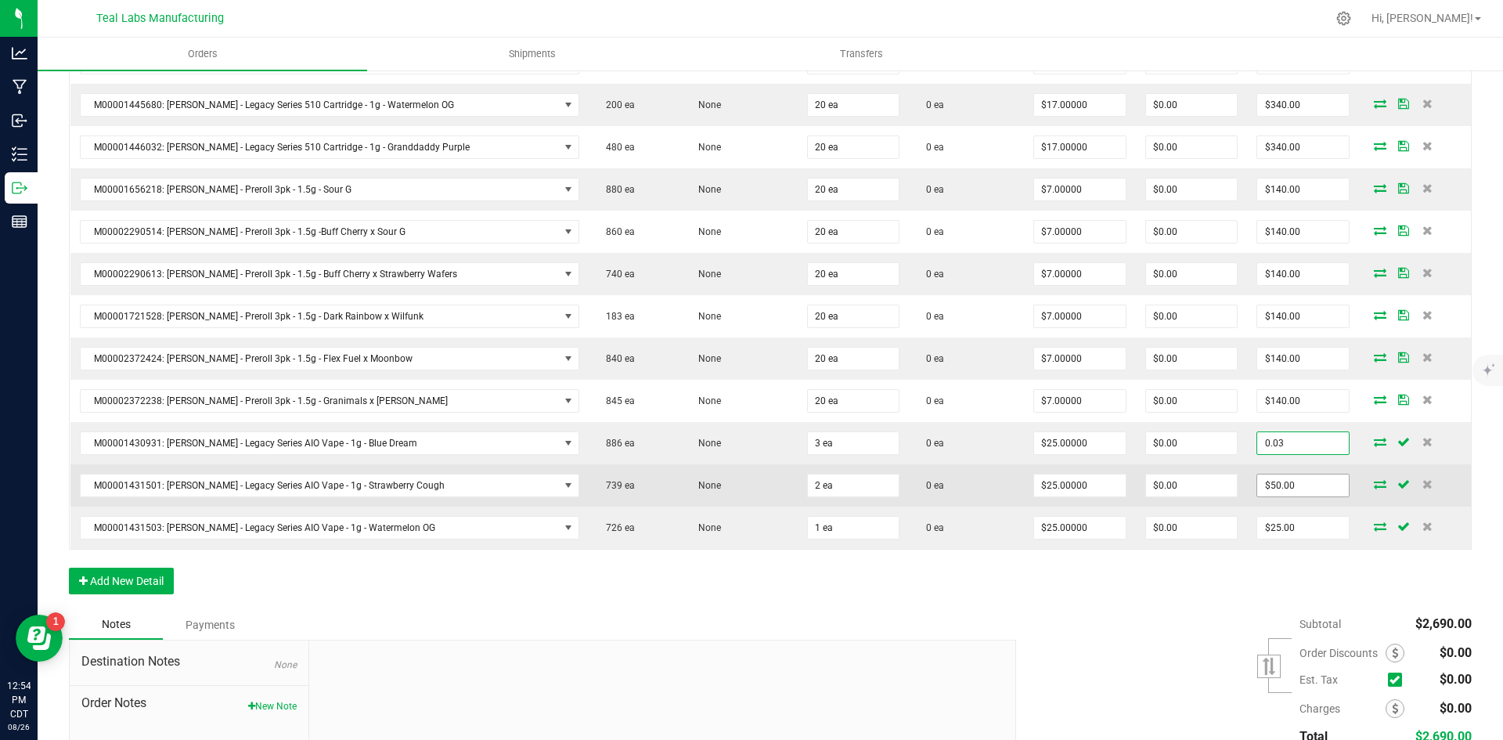
type input "0.03"
type input "$0.01000"
type input "$0.03"
click at [1284, 481] on input "50" at bounding box center [1303, 485] width 92 height 22
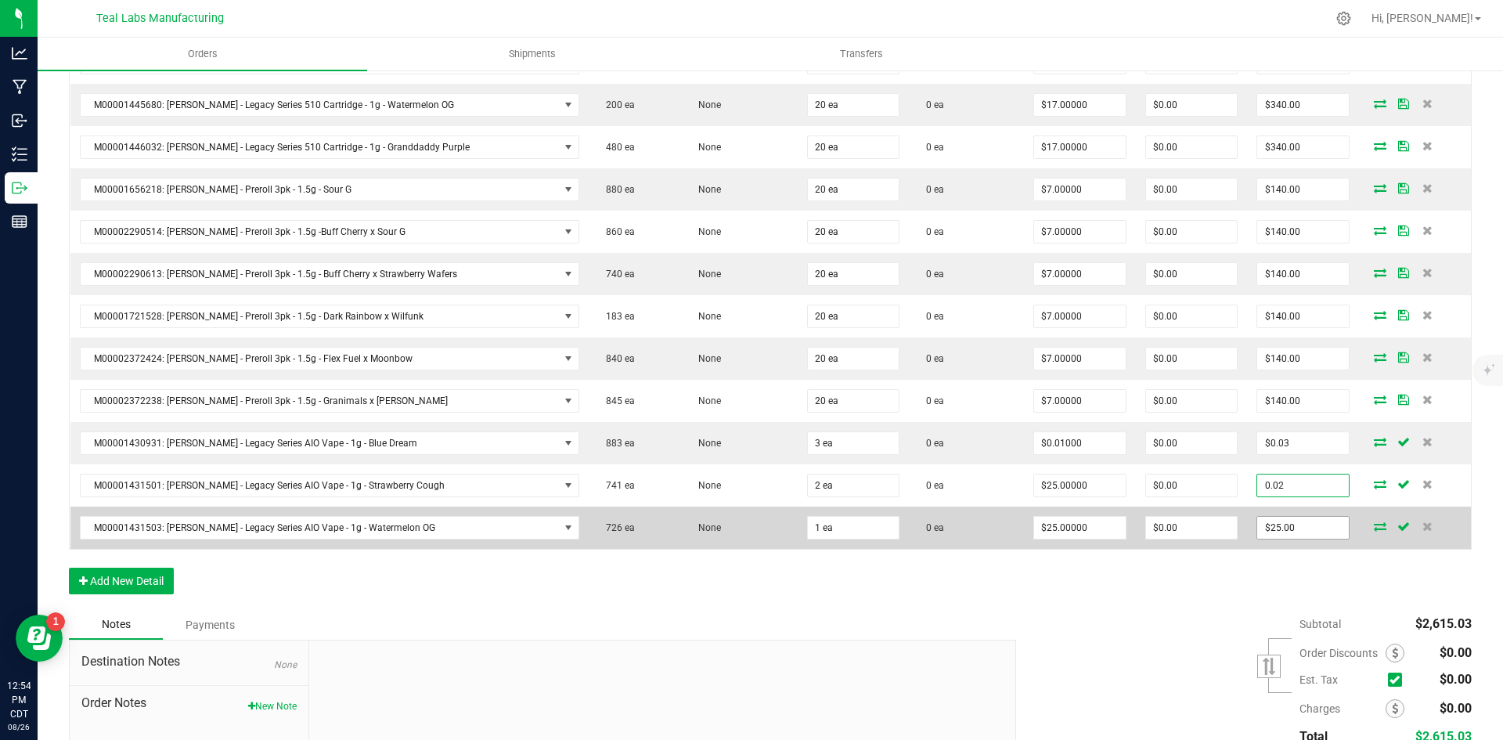
type input "0.02"
type input "25"
type input "$0.01000"
type input "$0.02"
click at [1298, 534] on input "25" at bounding box center [1303, 528] width 92 height 22
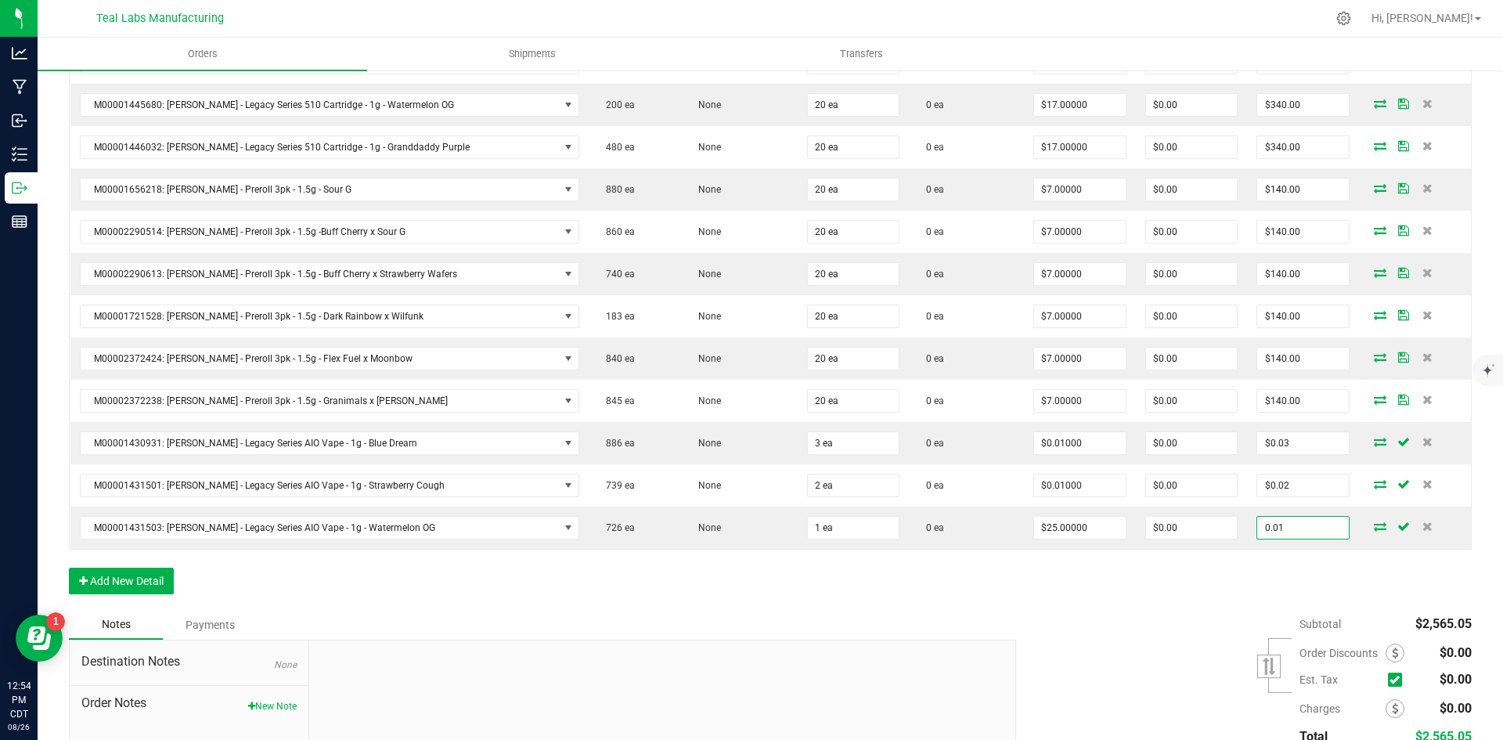
type input "0.01"
type input "$0.01000"
type input "$0.01"
click at [1111, 637] on div "Subtotal $2,565.05 Est. Tax" at bounding box center [1238, 709] width 467 height 198
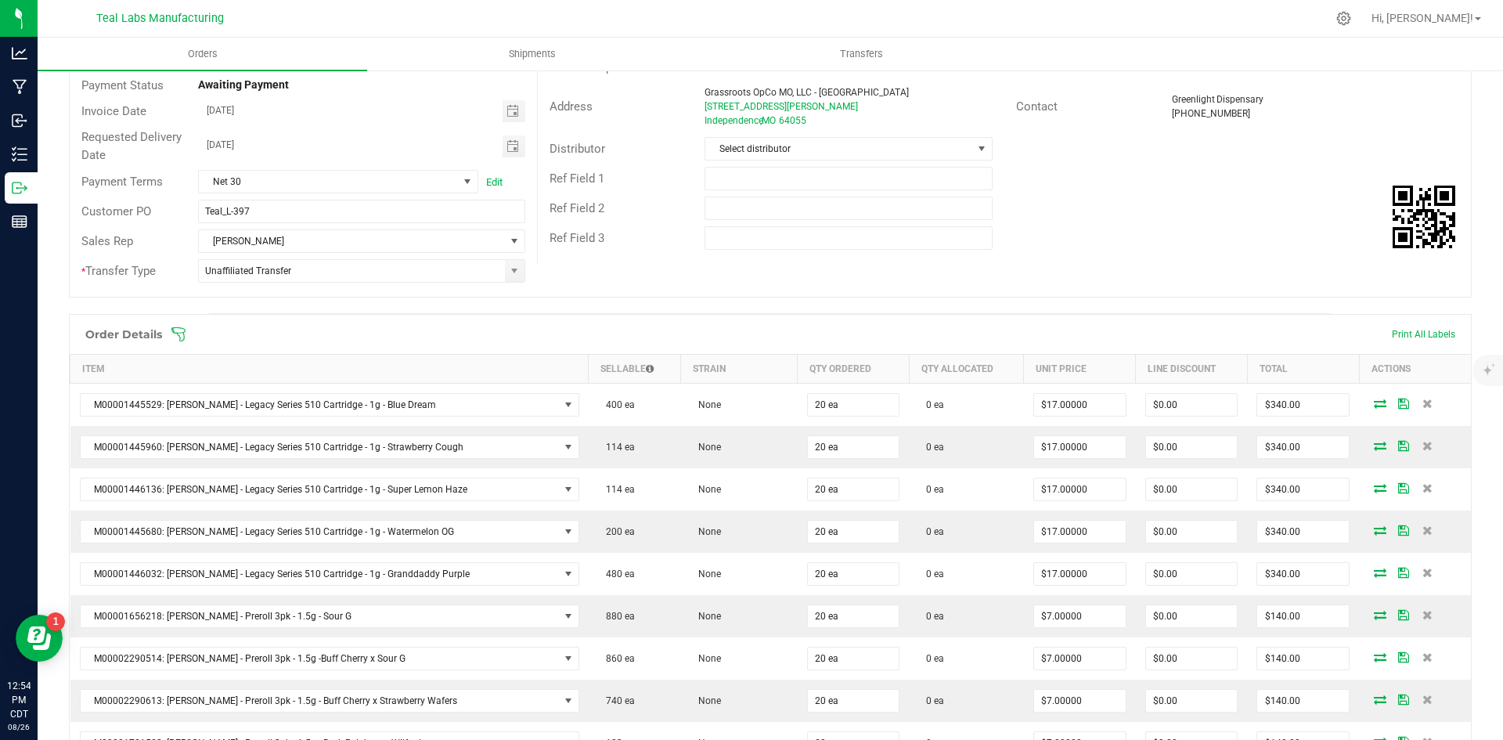
scroll to position [0, 0]
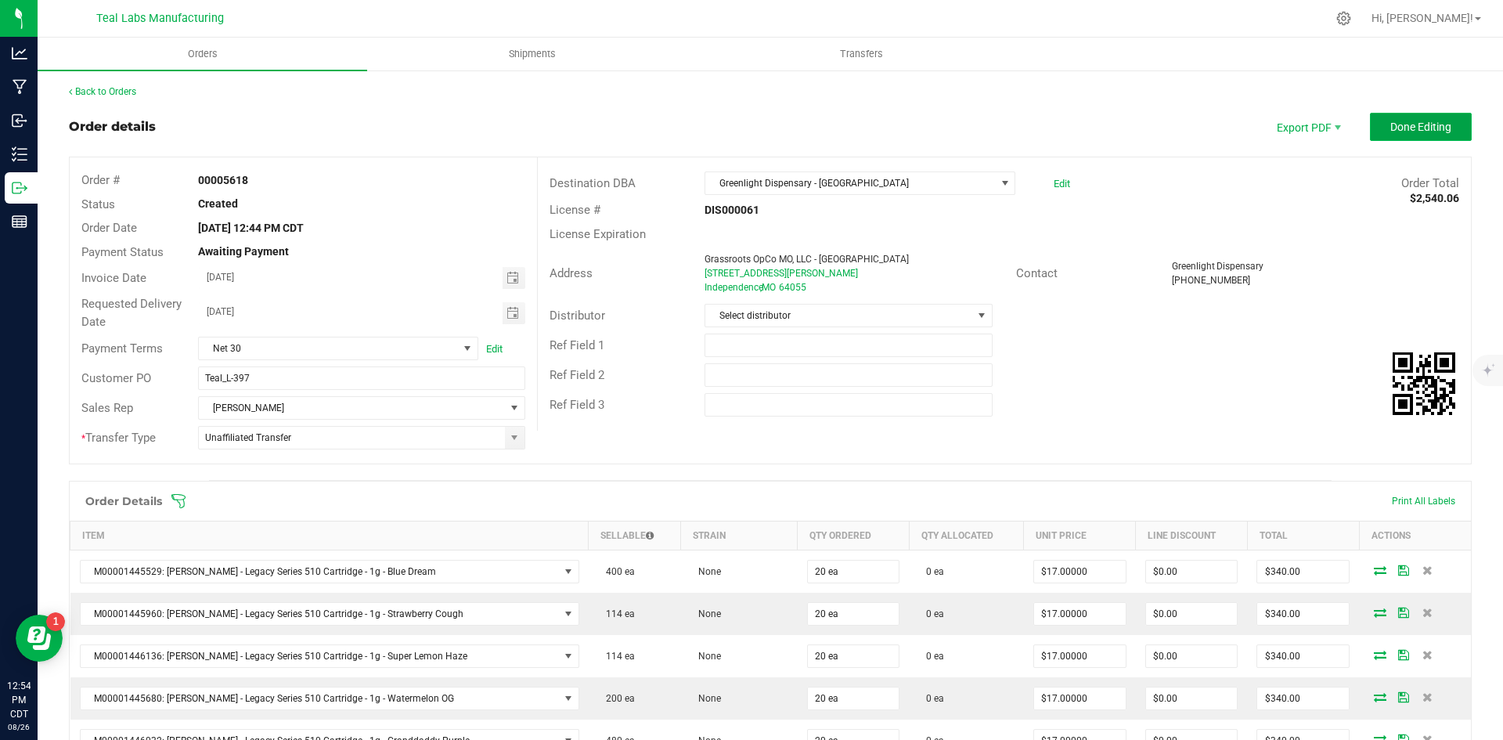
click at [1420, 121] on span "Done Editing" at bounding box center [1421, 127] width 61 height 13
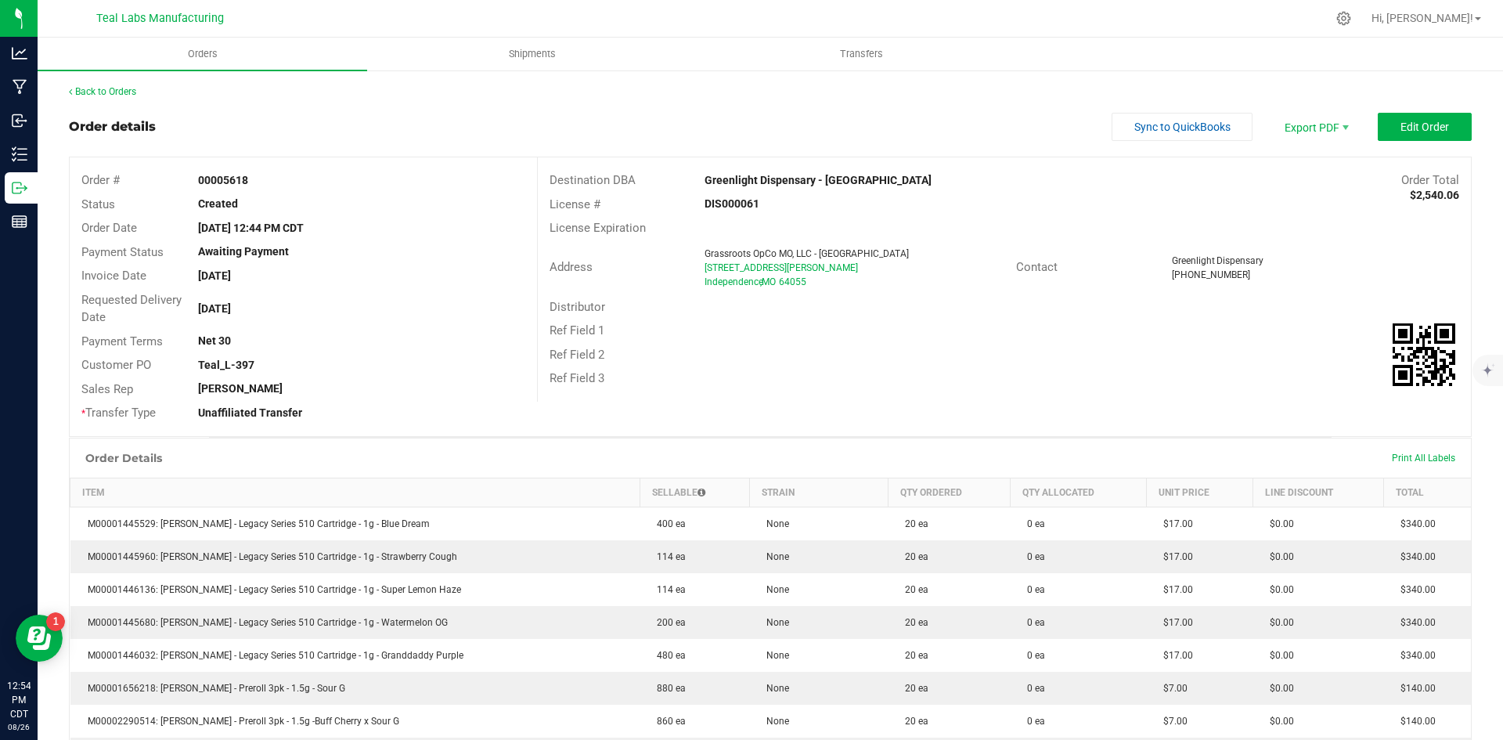
drag, startPoint x: 865, startPoint y: 179, endPoint x: 700, endPoint y: 172, distance: 165.4
click at [700, 172] on div "Greenlight Dispensary - [GEOGRAPHIC_DATA]" at bounding box center [887, 180] width 389 height 16
copy strong "Greenlight Dispensary - [GEOGRAPHIC_DATA]"
click at [1292, 171] on span "Invoice PDF" at bounding box center [1305, 175] width 97 height 23
click at [1120, 132] on button "Sync to QuickBooks" at bounding box center [1182, 127] width 141 height 28
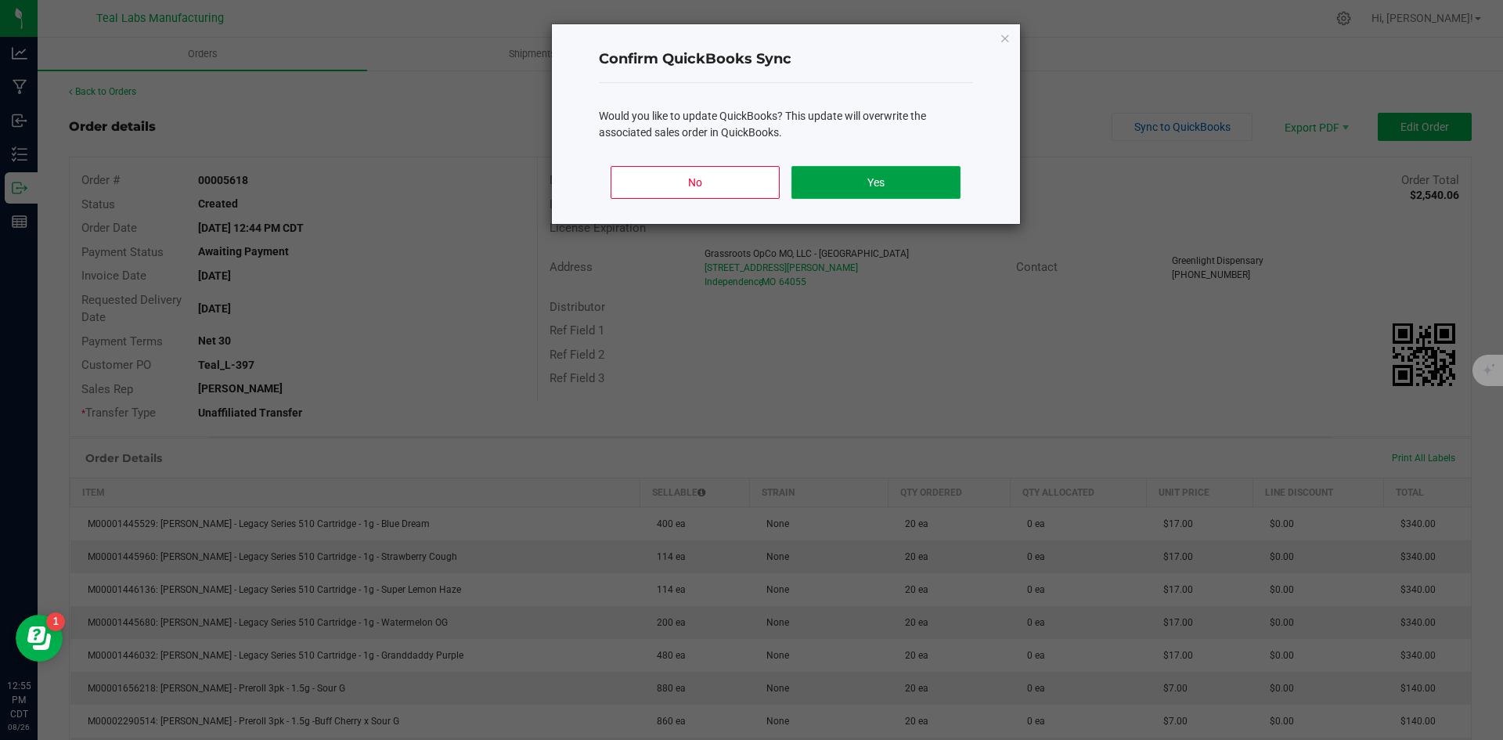
click at [936, 175] on button "Yes" at bounding box center [876, 182] width 168 height 33
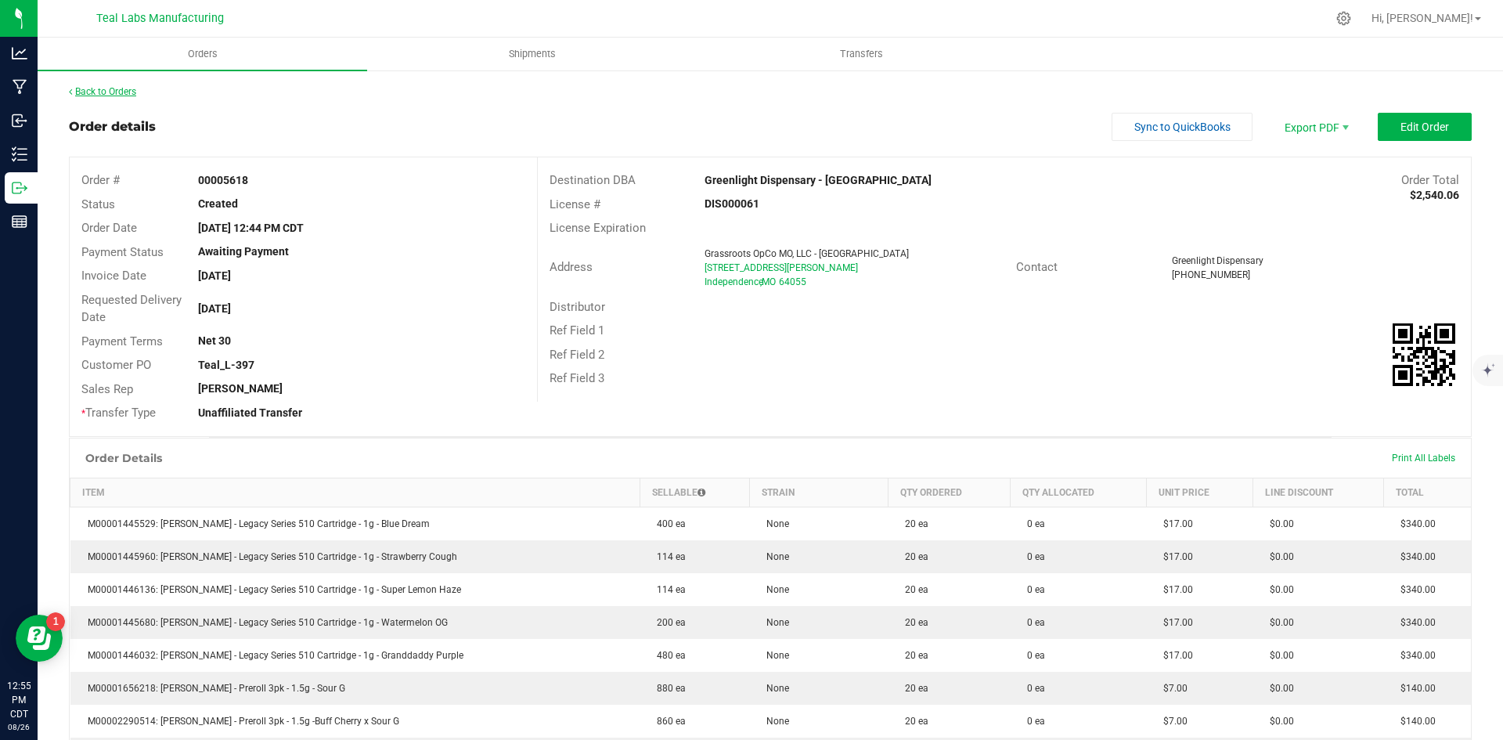
click at [92, 94] on link "Back to Orders" at bounding box center [102, 91] width 67 height 11
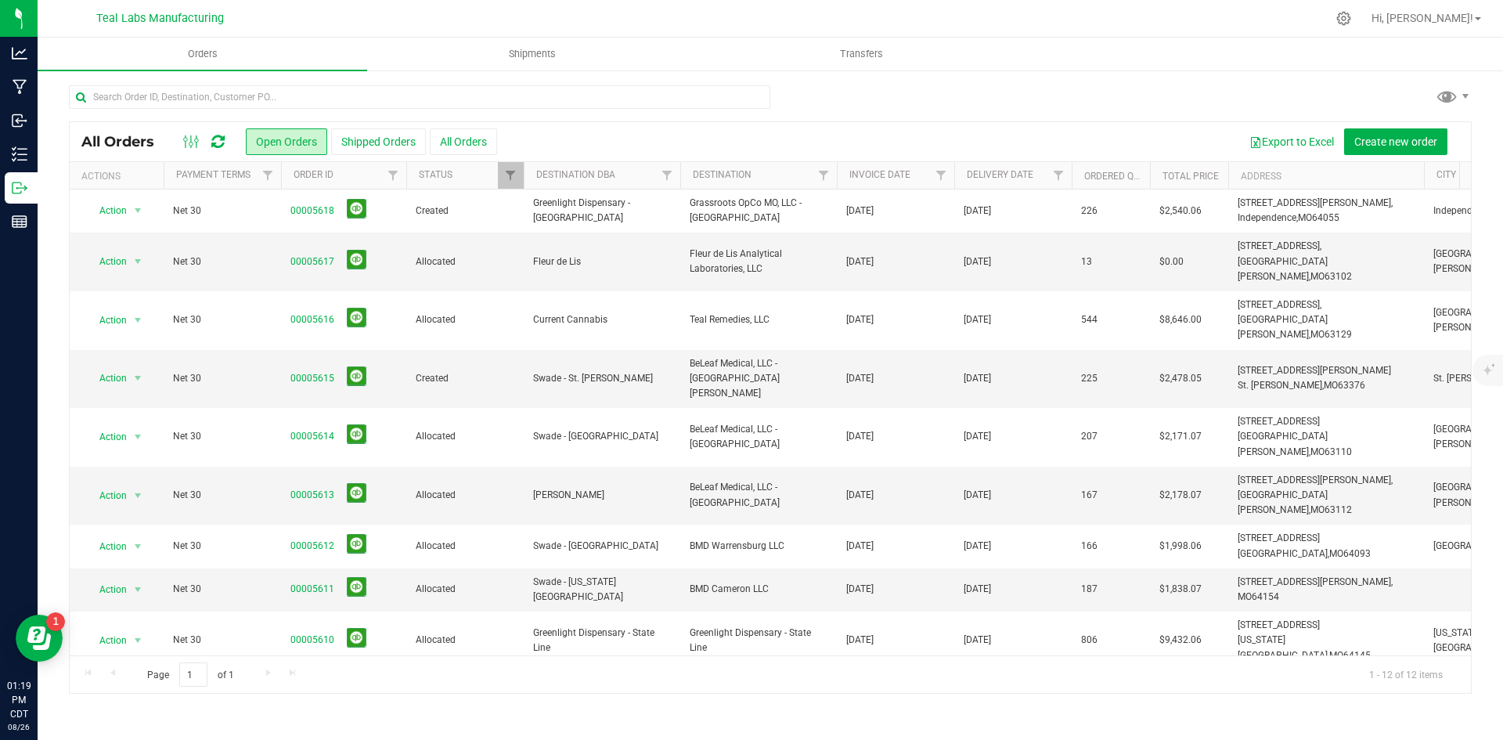
click at [898, 99] on div at bounding box center [770, 103] width 1403 height 36
